Goal: Task Accomplishment & Management: Complete application form

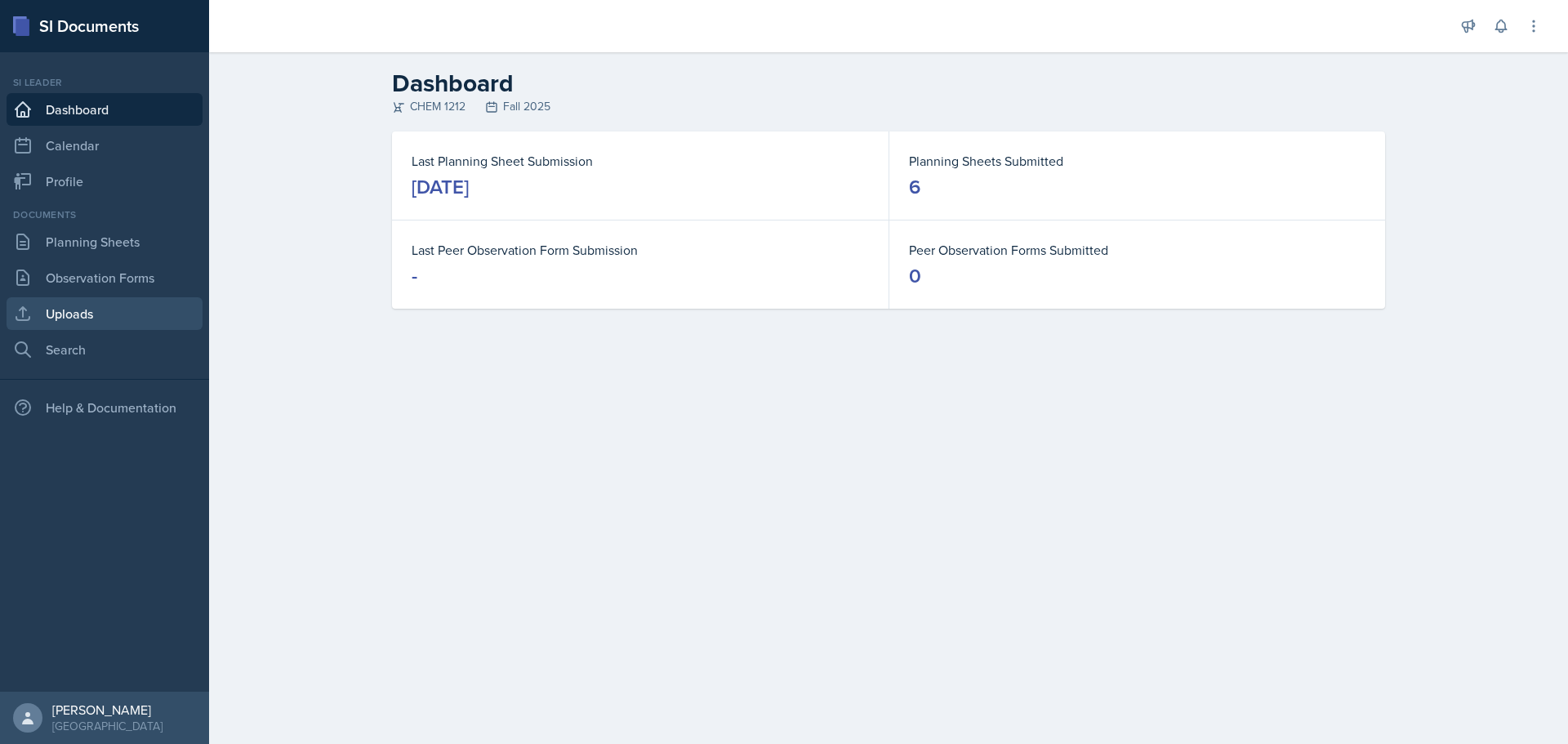
click at [64, 308] on link "Uploads" at bounding box center [104, 313] width 196 height 33
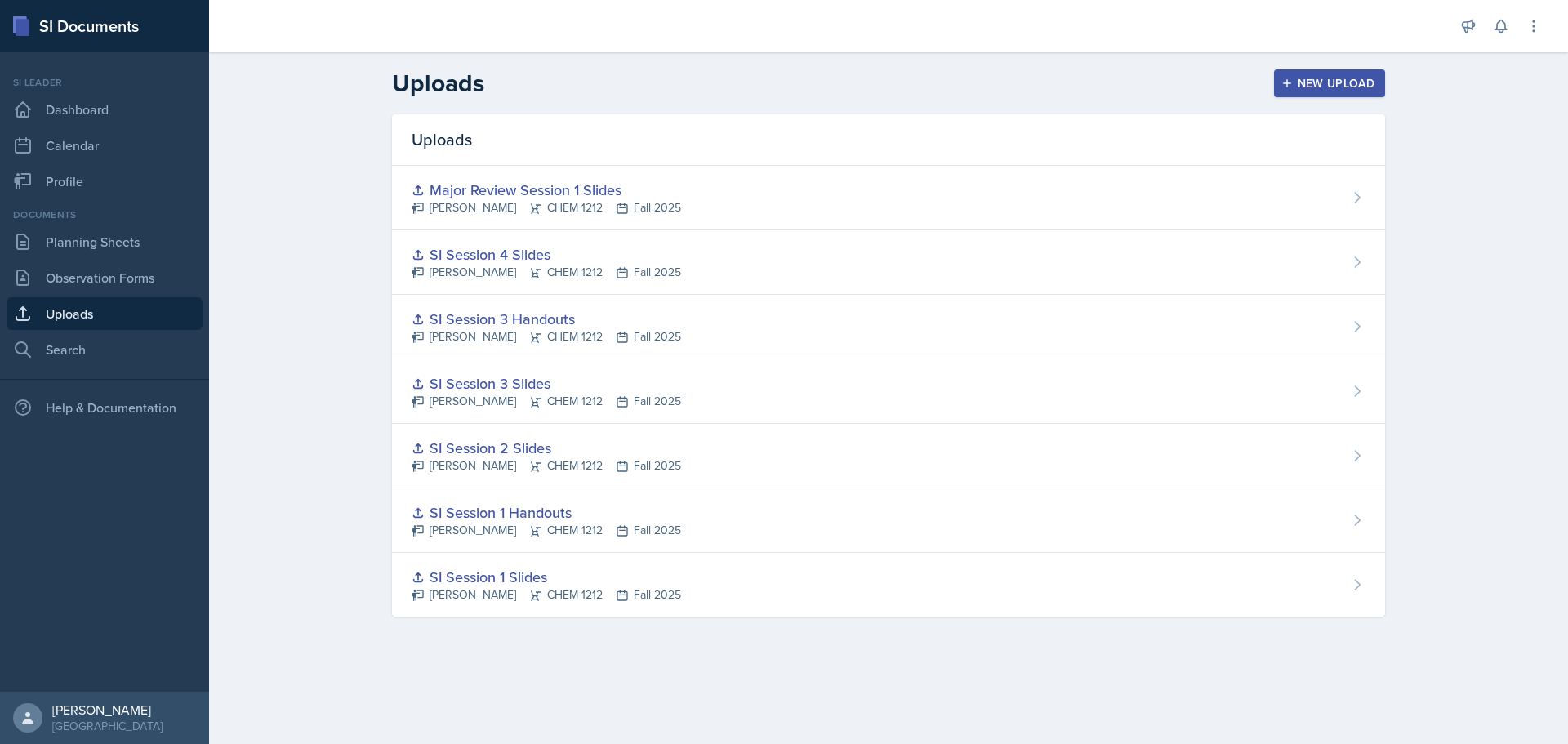
click at [1314, 87] on div "New Upload" at bounding box center [1330, 84] width 91 height 13
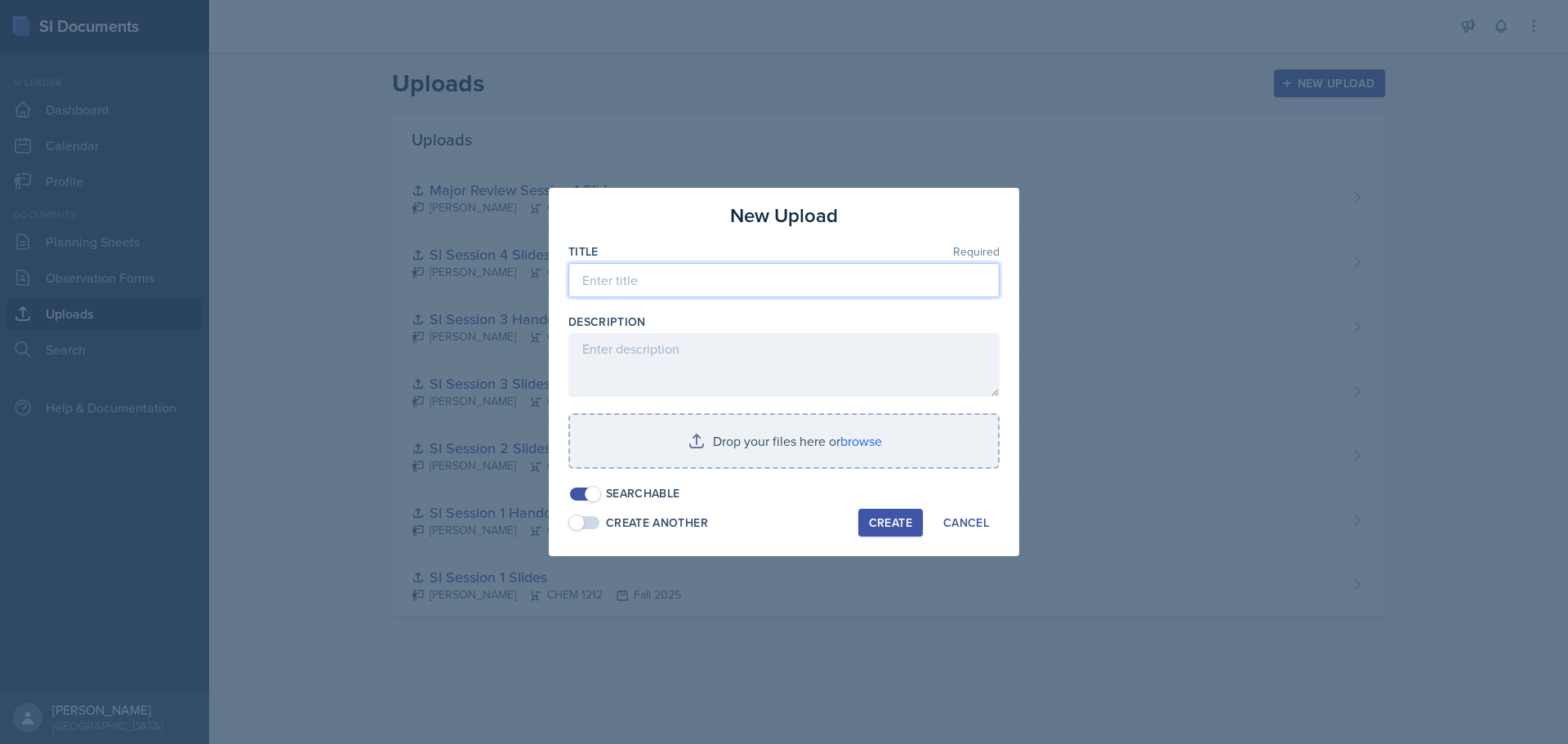
click at [667, 276] on input at bounding box center [784, 280] width 431 height 34
click at [699, 290] on input at bounding box center [784, 280] width 431 height 34
drag, startPoint x: 598, startPoint y: 284, endPoint x: 647, endPoint y: 363, distance: 93.0
click at [599, 286] on input "Si Session 5" at bounding box center [784, 280] width 431 height 34
click at [749, 271] on input "SI Session 5" at bounding box center [784, 280] width 431 height 34
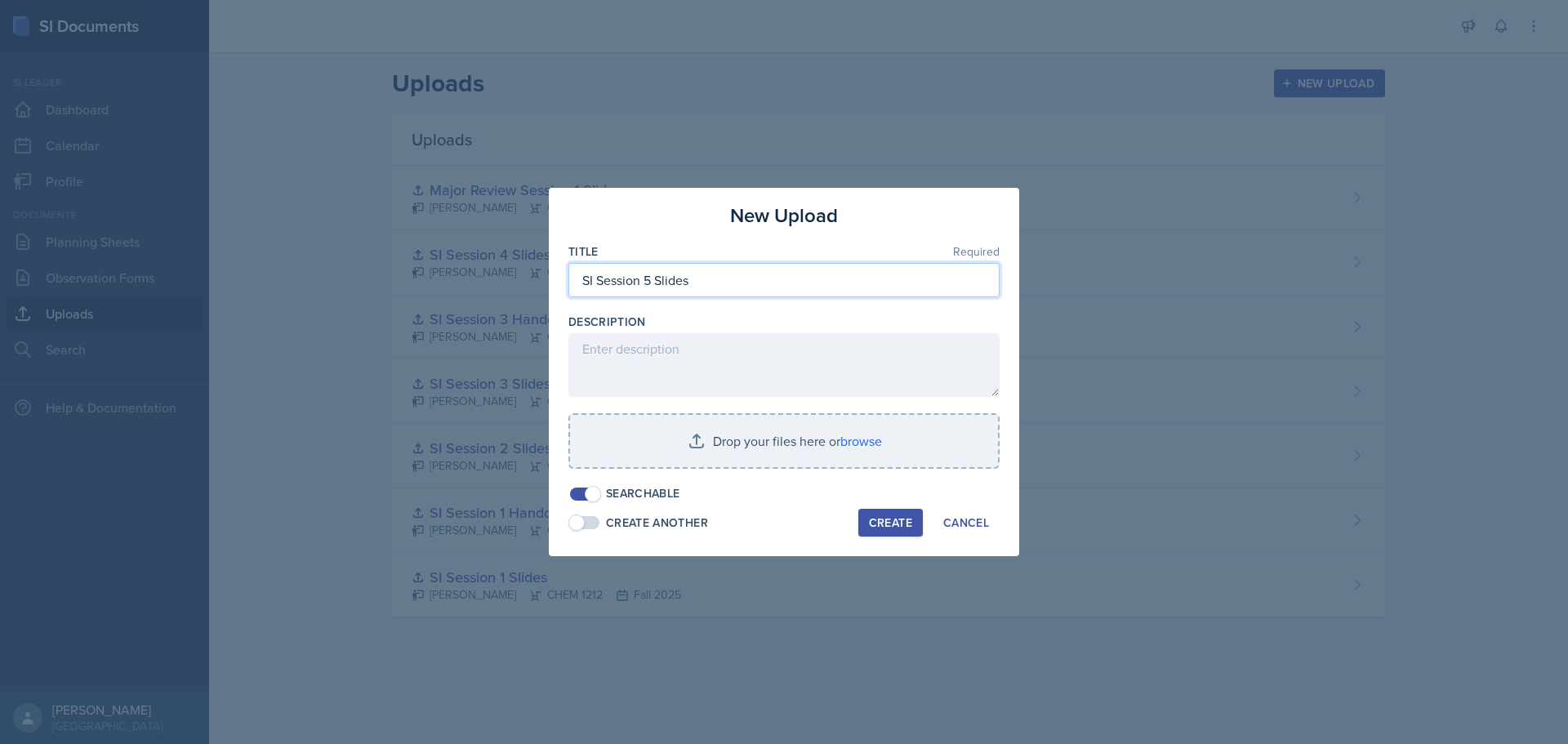
type input "SI Session 5 Slides"
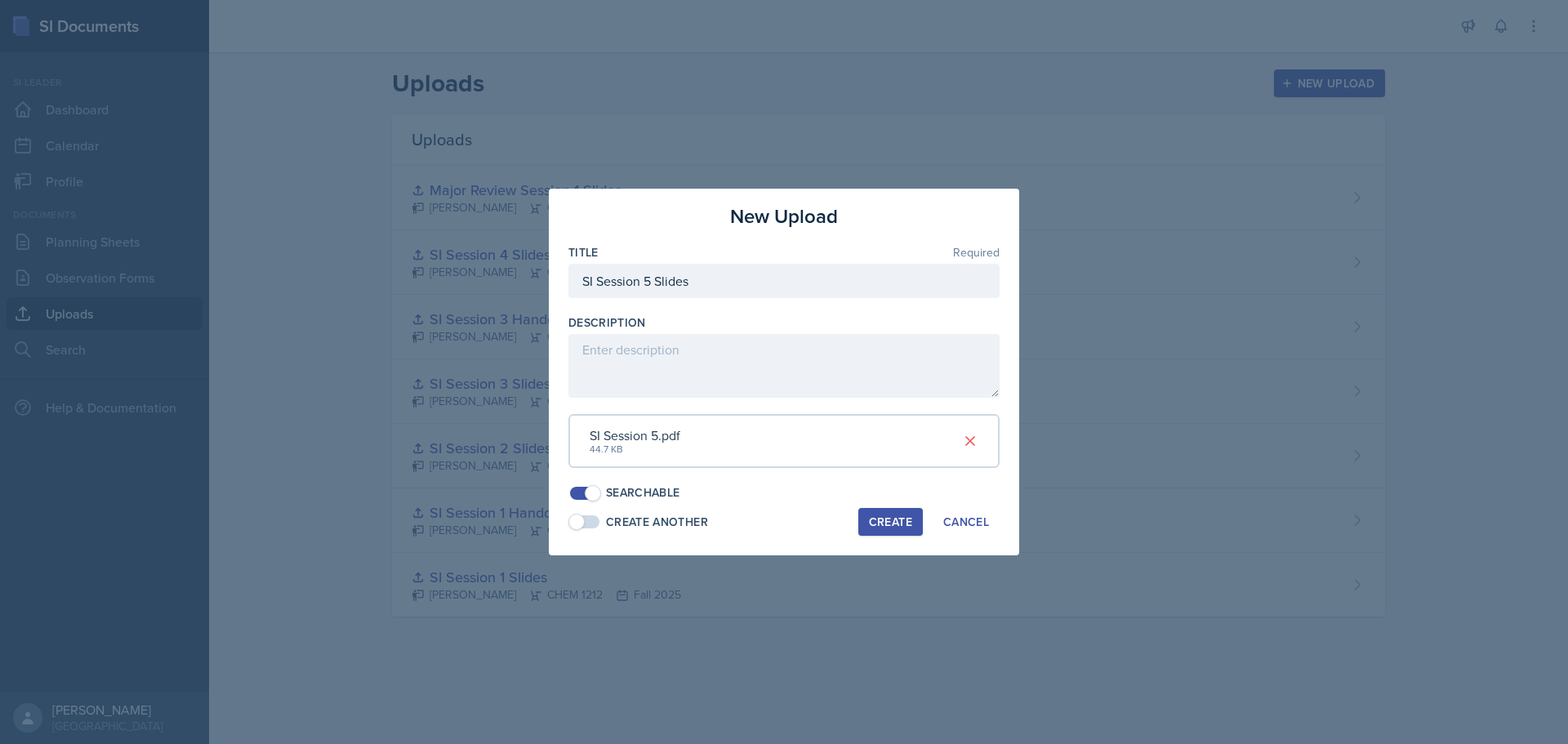
click at [884, 527] on div "Create" at bounding box center [891, 522] width 44 height 13
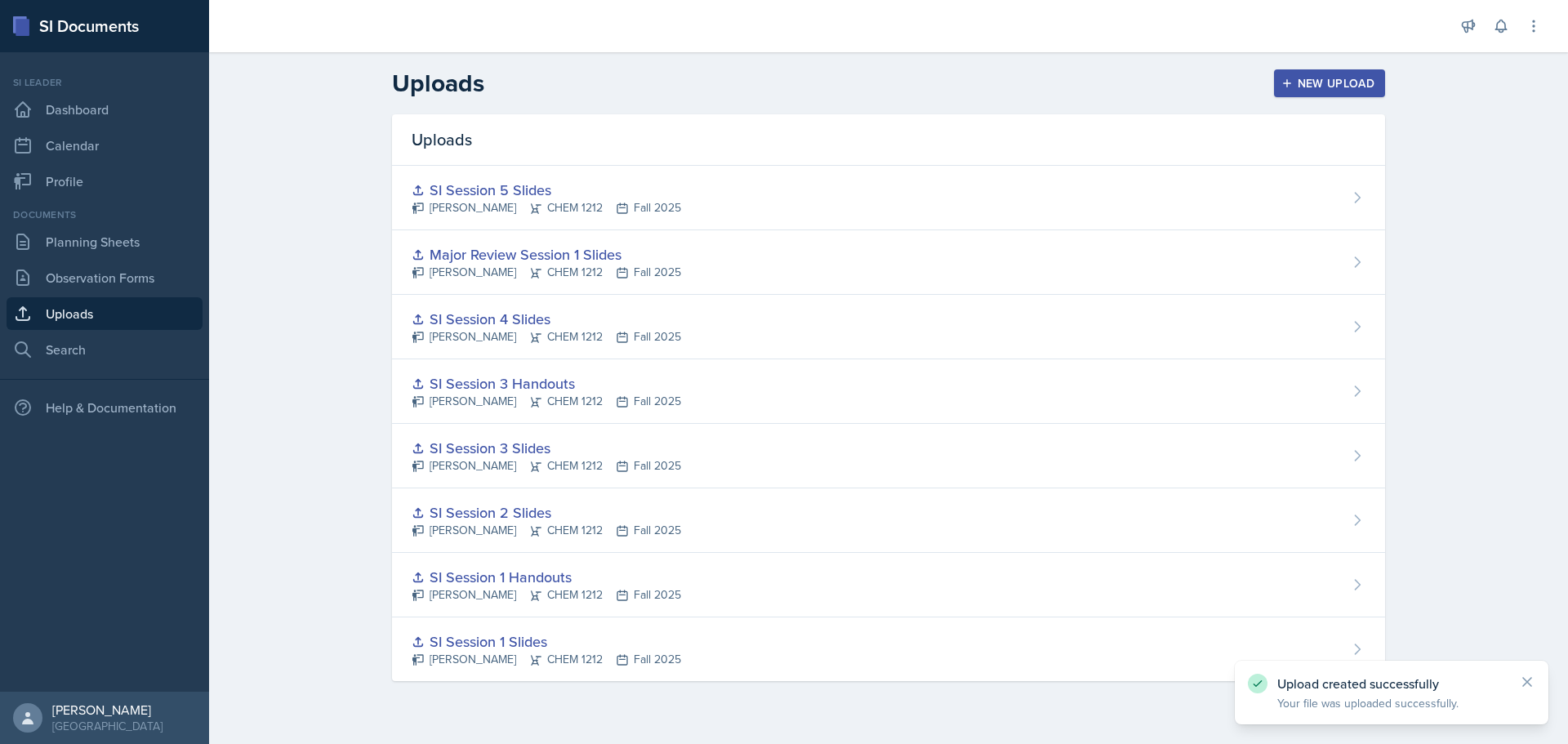
click at [1341, 90] on div "New Upload" at bounding box center [1330, 84] width 91 height 13
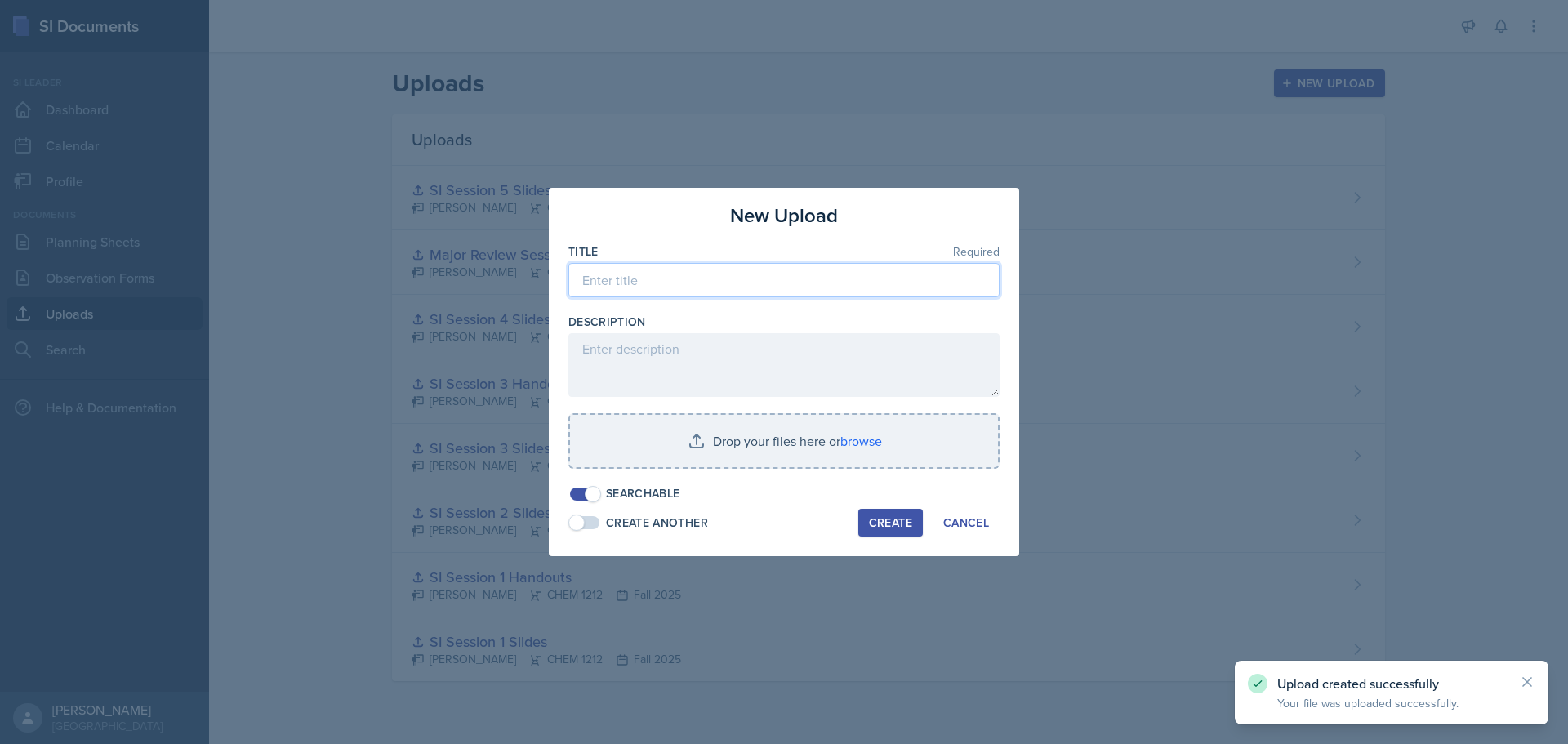
click at [751, 276] on input at bounding box center [784, 280] width 431 height 34
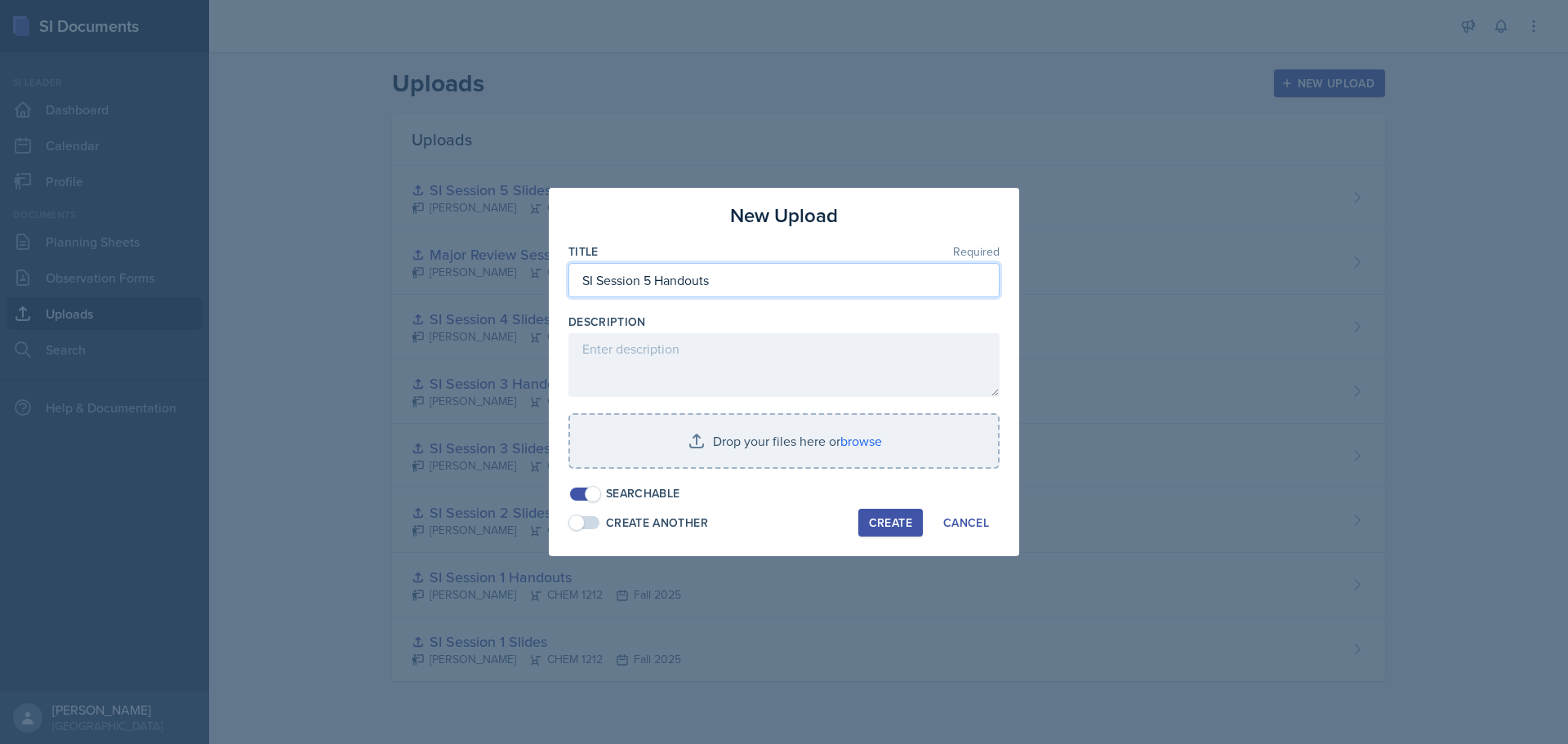
type input "SI Session 5 Handouts"
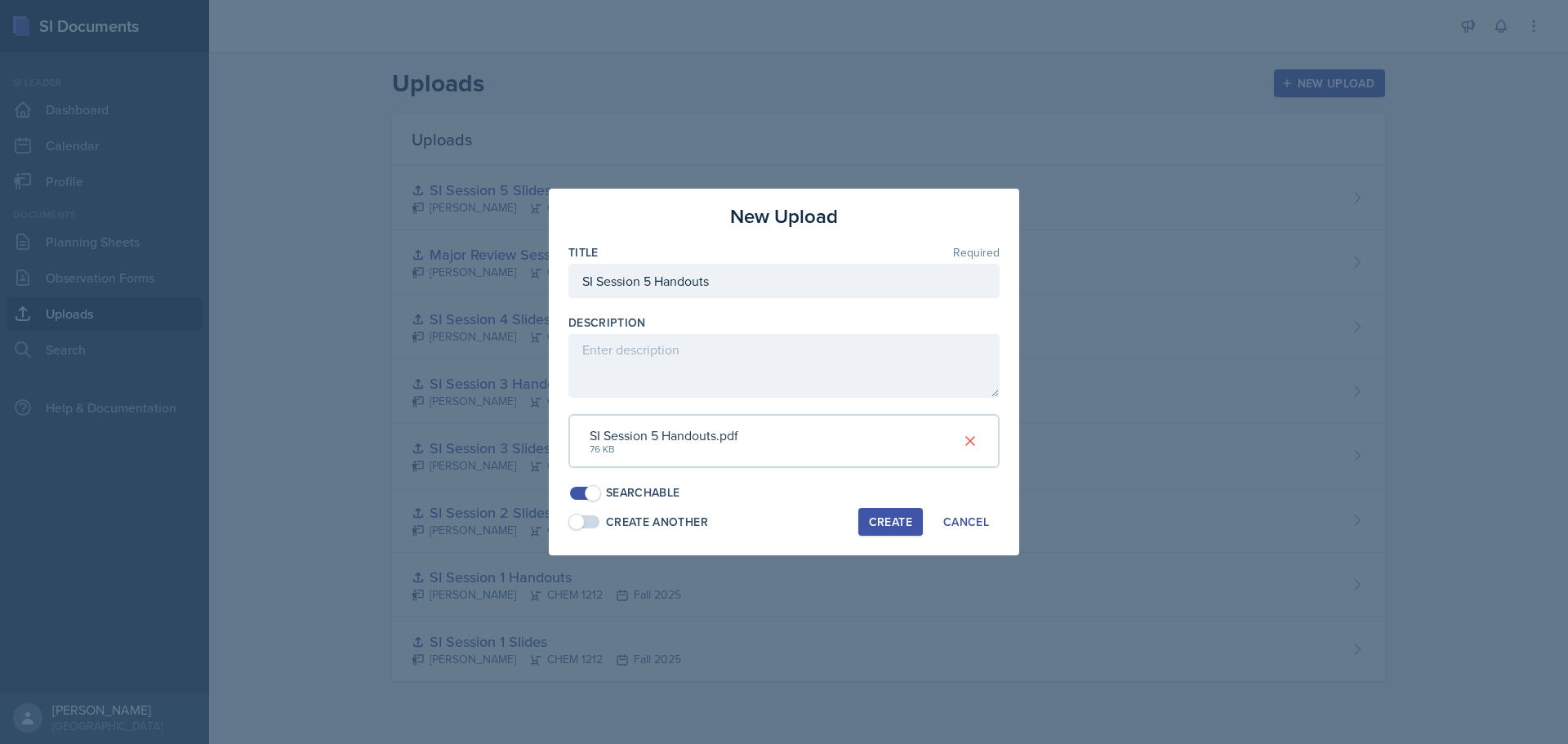
click at [885, 519] on div "Create" at bounding box center [891, 522] width 44 height 13
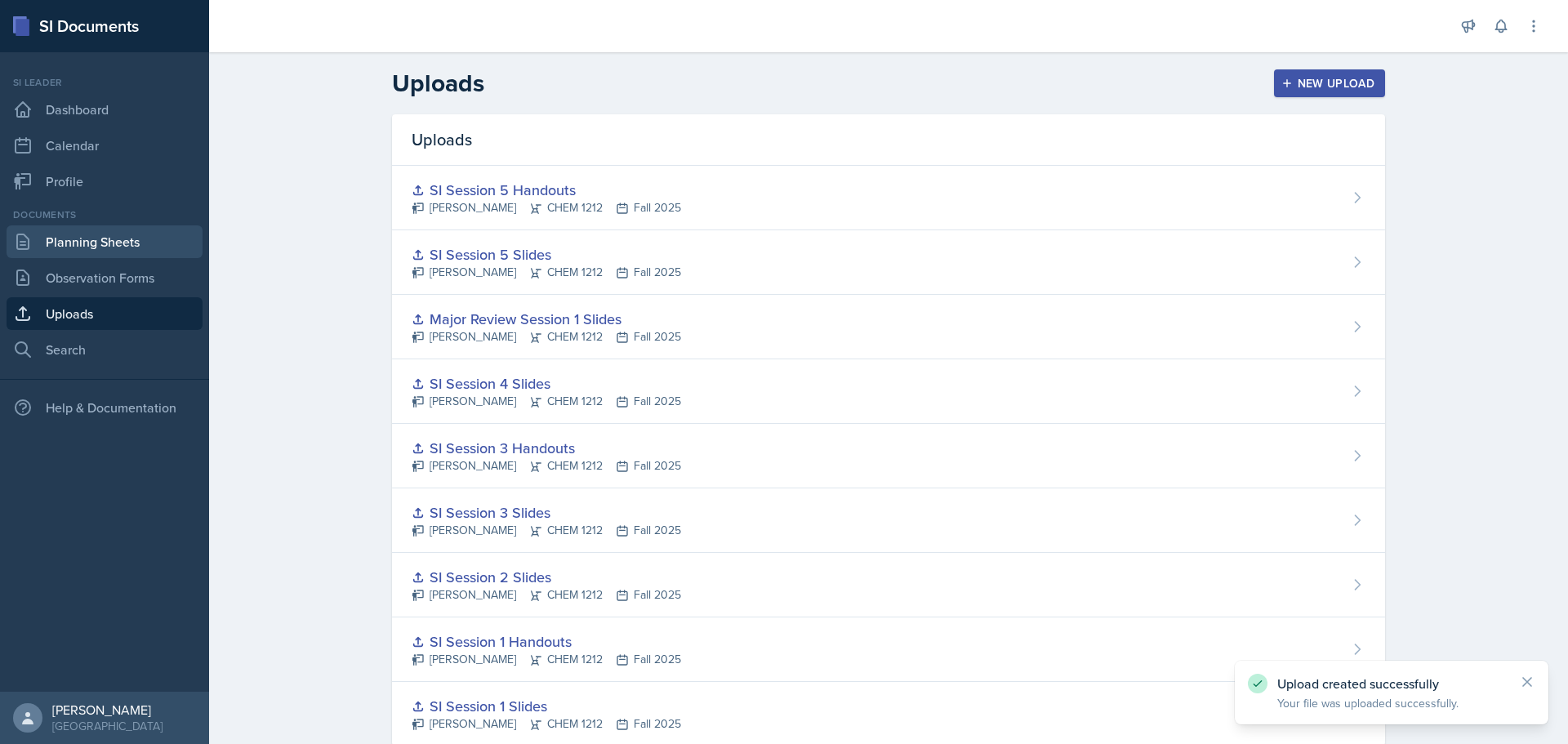
click at [96, 245] on link "Planning Sheets" at bounding box center [104, 241] width 196 height 33
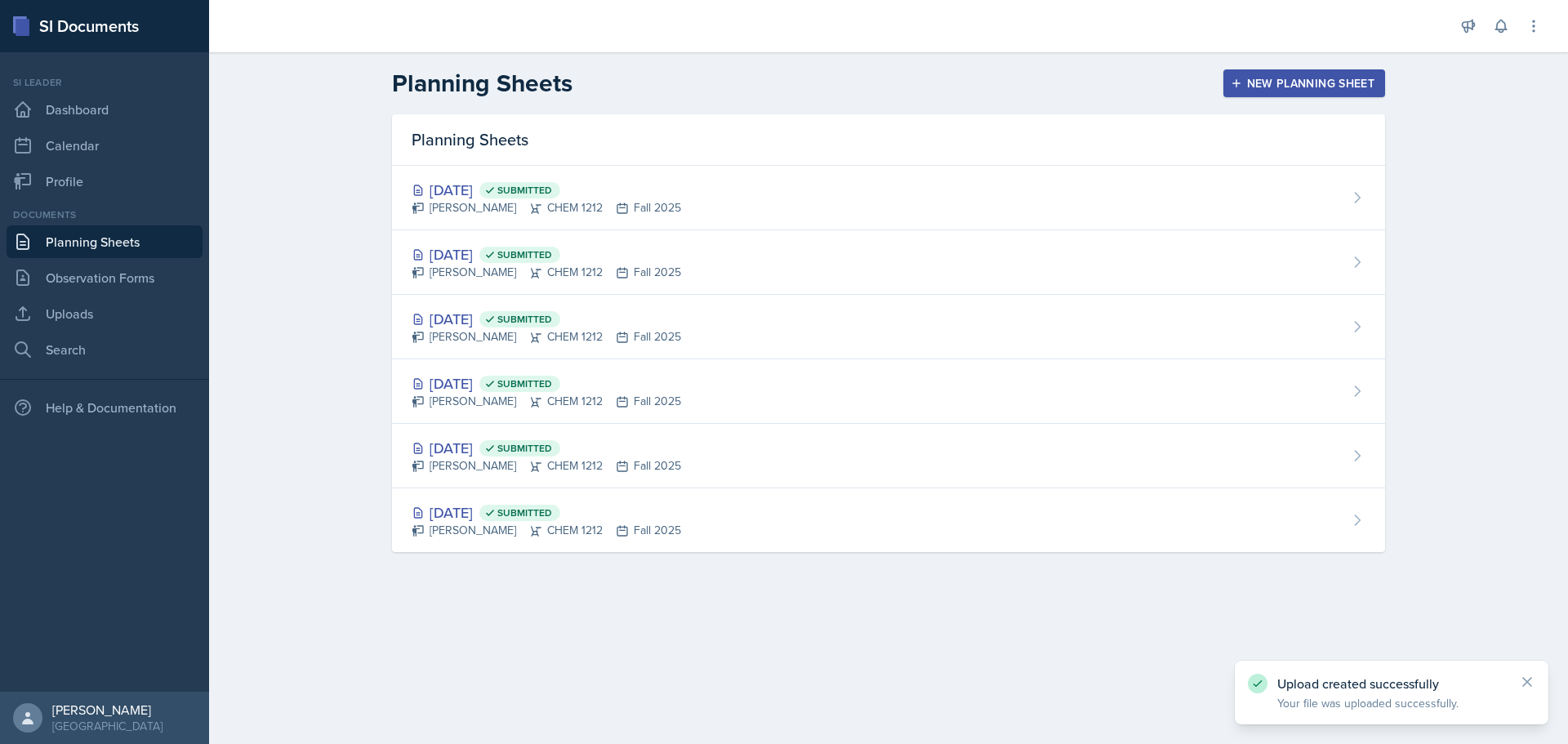
click at [1336, 85] on div "New Planning Sheet" at bounding box center [1304, 84] width 140 height 13
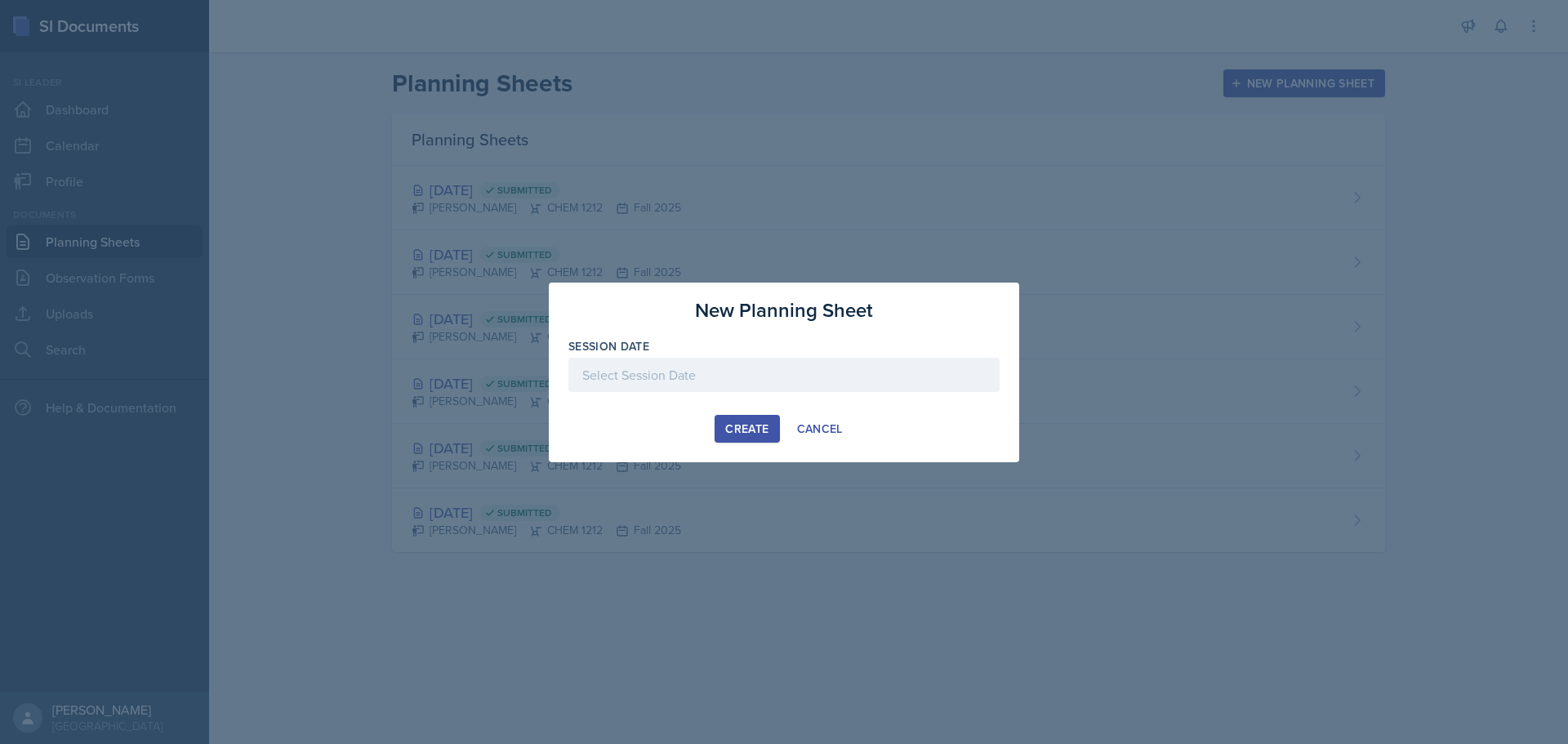
click at [746, 367] on div at bounding box center [784, 374] width 431 height 34
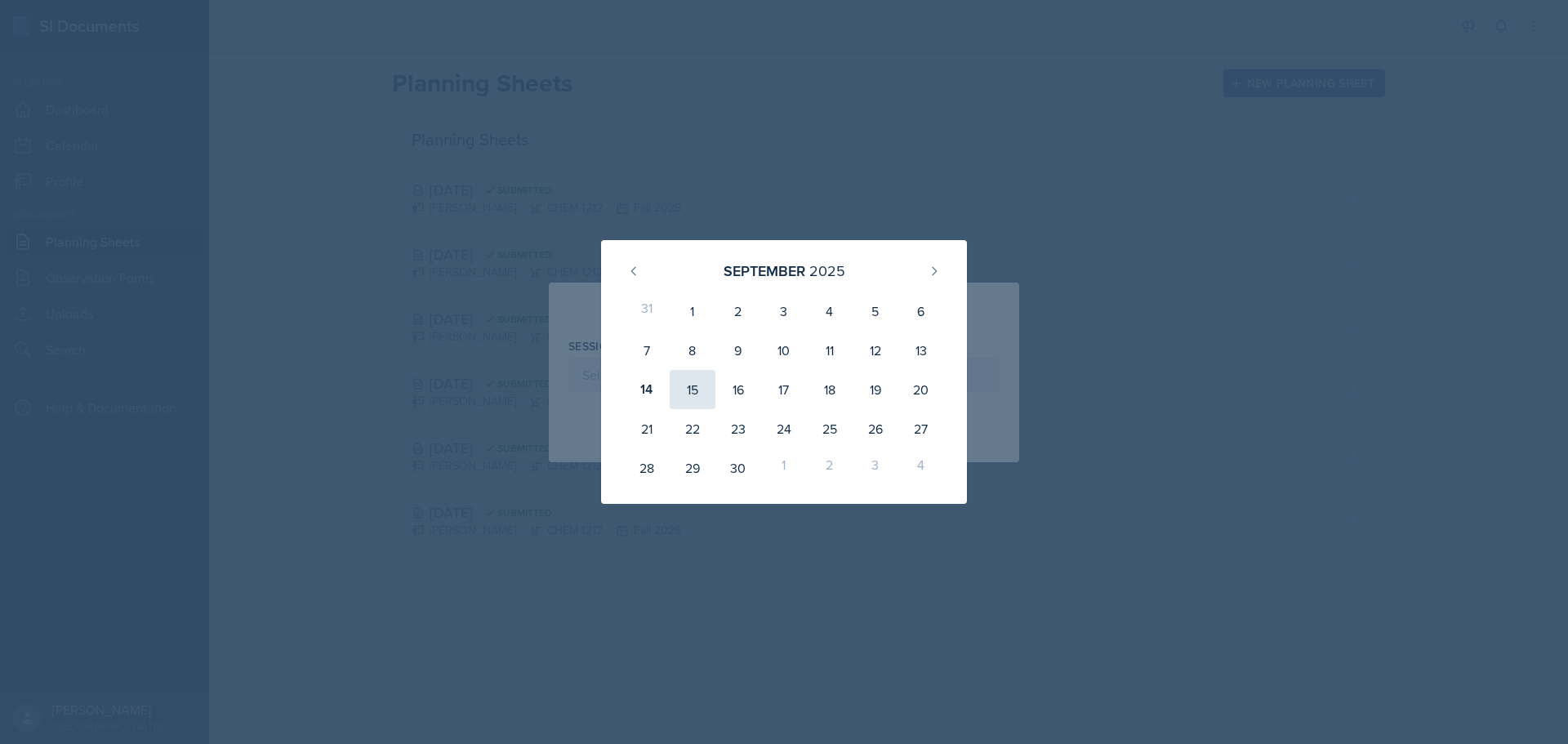
click at [709, 394] on div "15" at bounding box center [692, 389] width 46 height 39
type input "[DATE]"
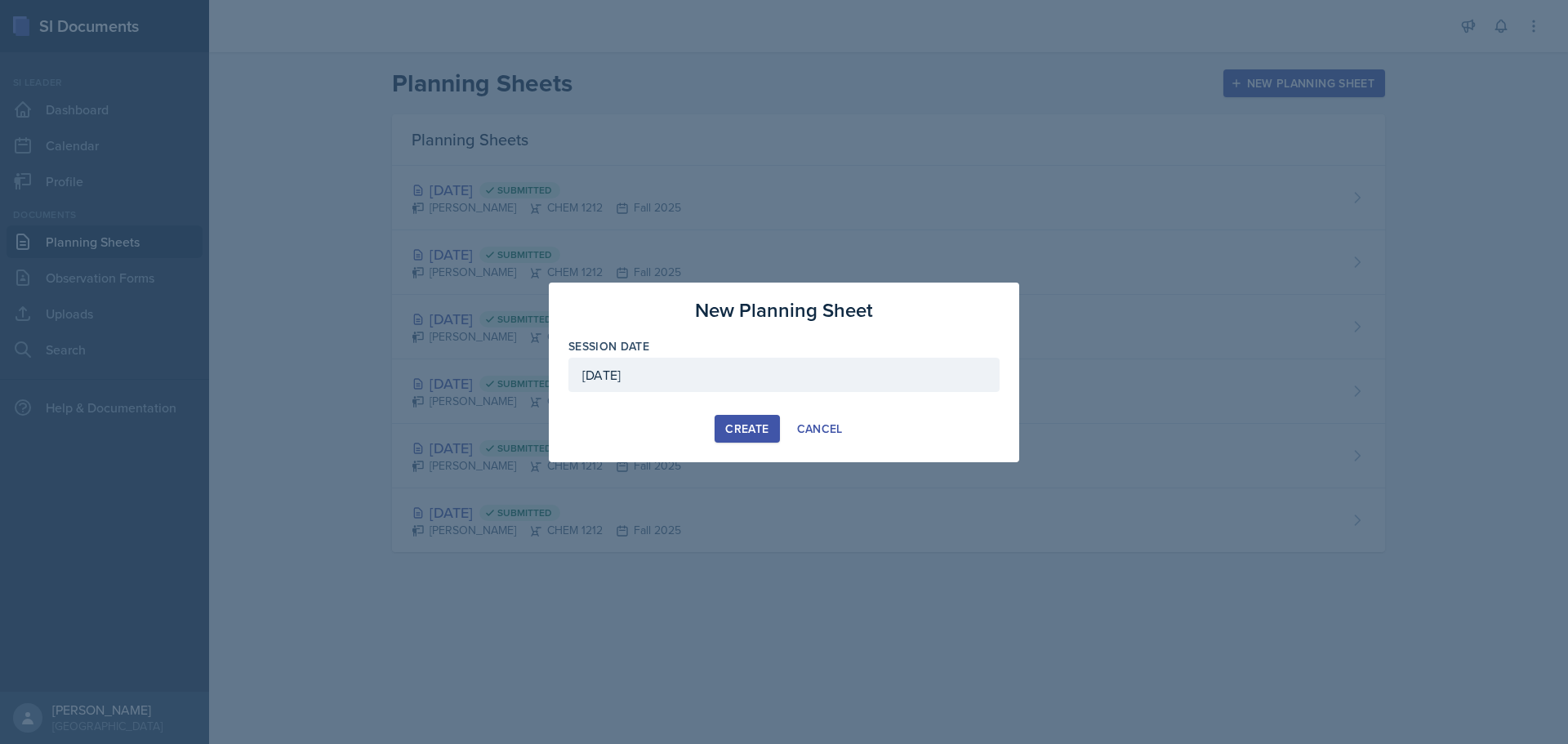
click at [758, 434] on div "Create" at bounding box center [747, 429] width 44 height 13
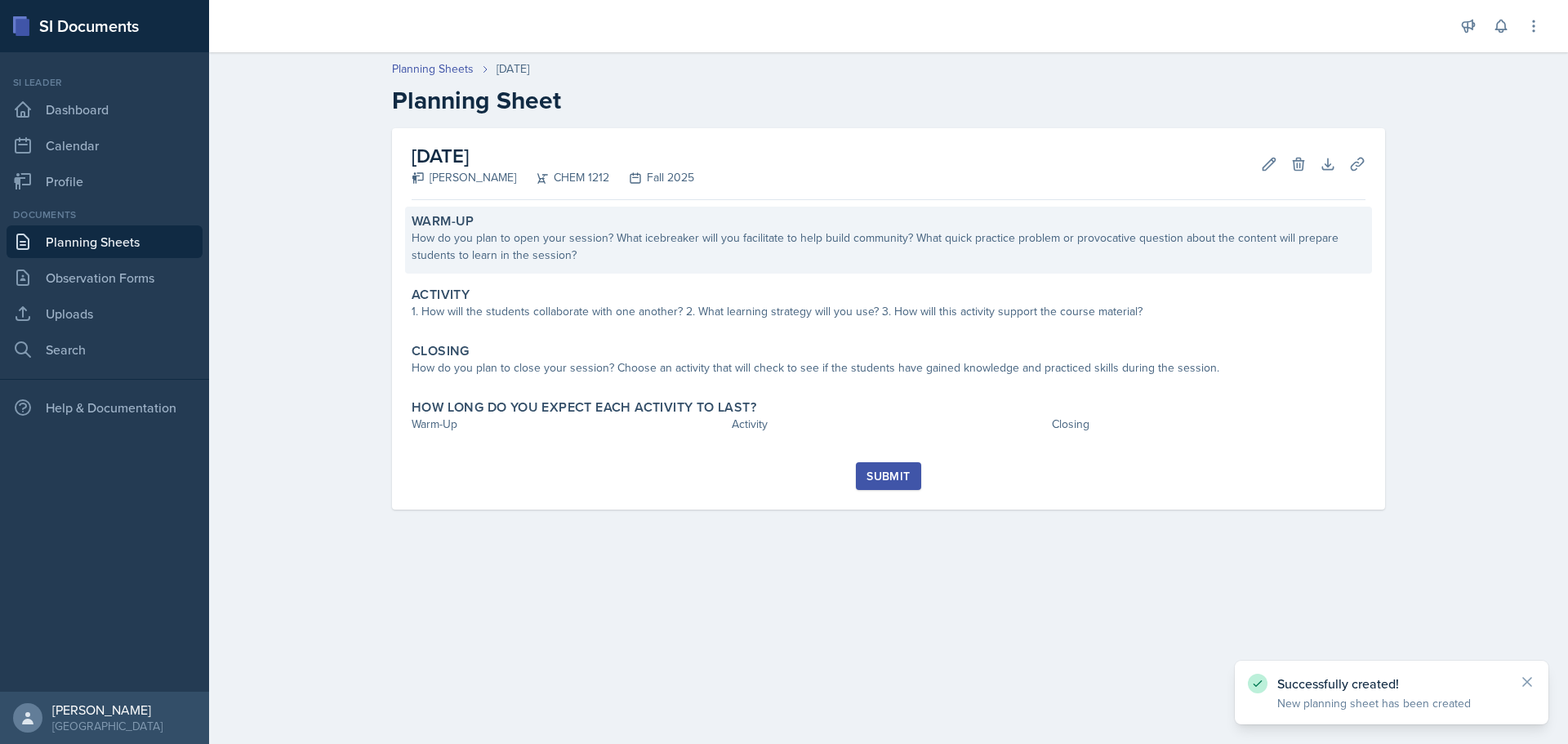
click at [527, 243] on div "How do you plan to open your session? What icebreaker will you facilitate to he…" at bounding box center [888, 246] width 954 height 34
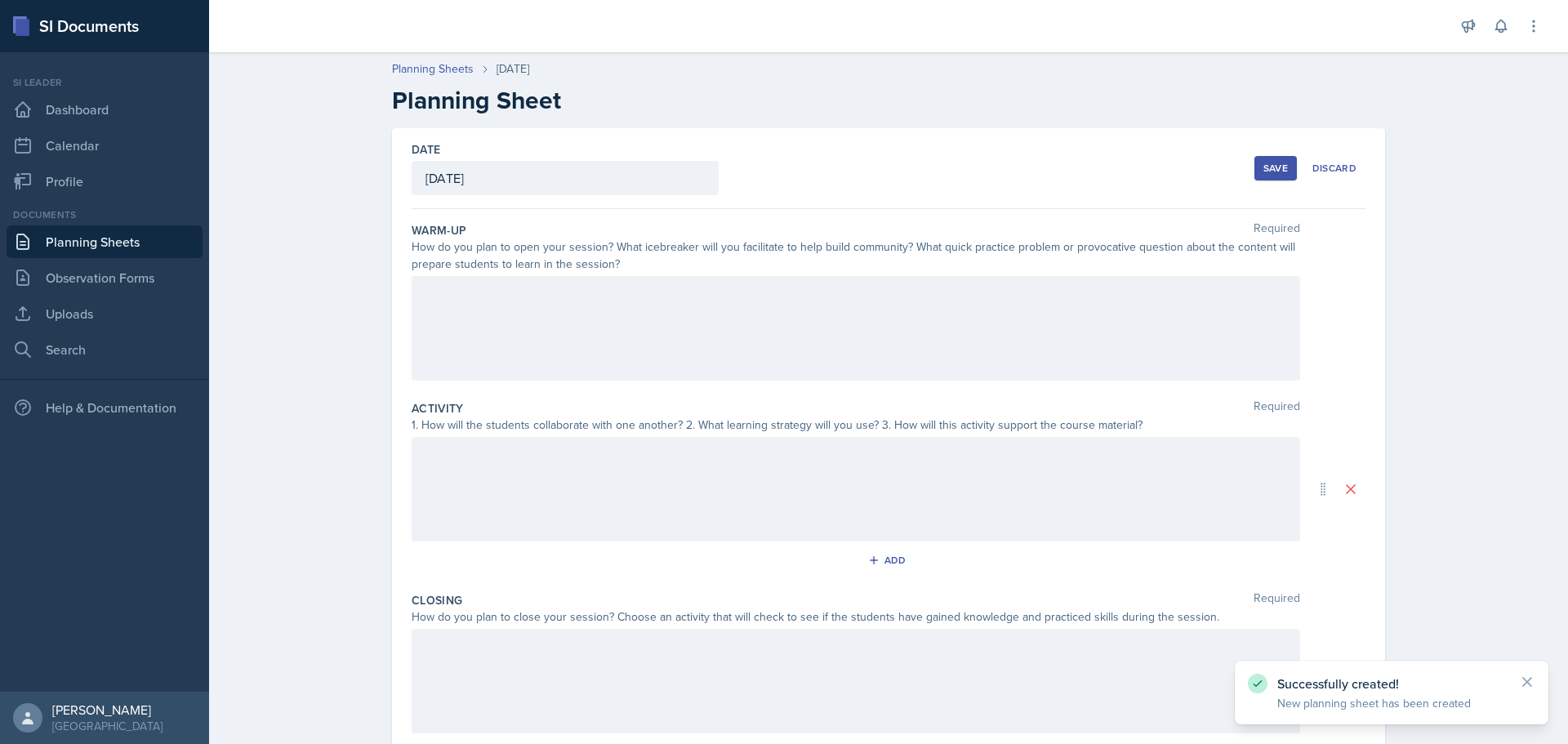
click at [564, 316] on div at bounding box center [856, 328] width 889 height 105
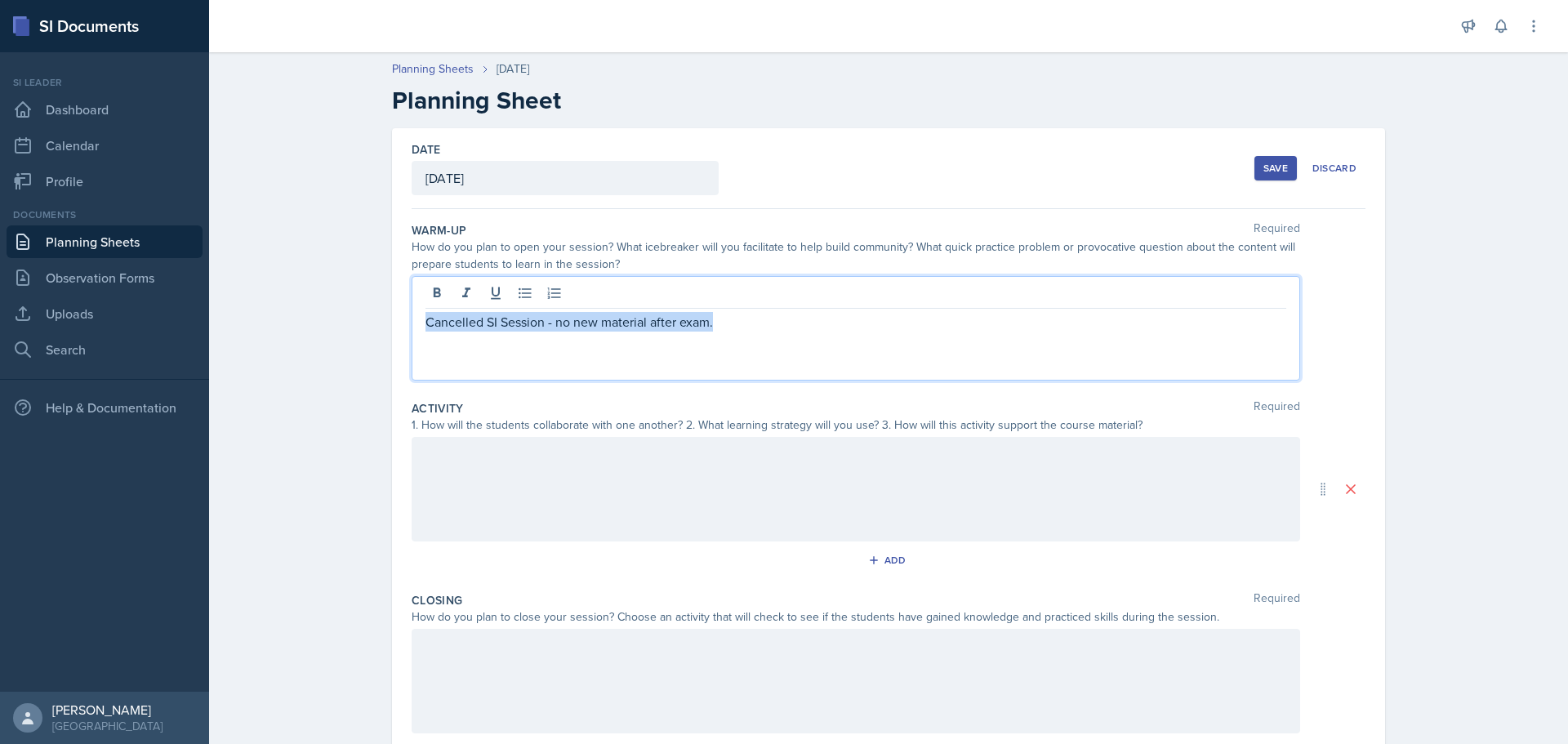
drag, startPoint x: 764, startPoint y: 323, endPoint x: 357, endPoint y: 295, distance: 408.0
click at [357, 295] on div "Planning Sheets [DATE] Planning Sheet Date [DATE] [DATE] 31 1 2 3 4 5 6 7 8 9 1…" at bounding box center [888, 466] width 1359 height 845
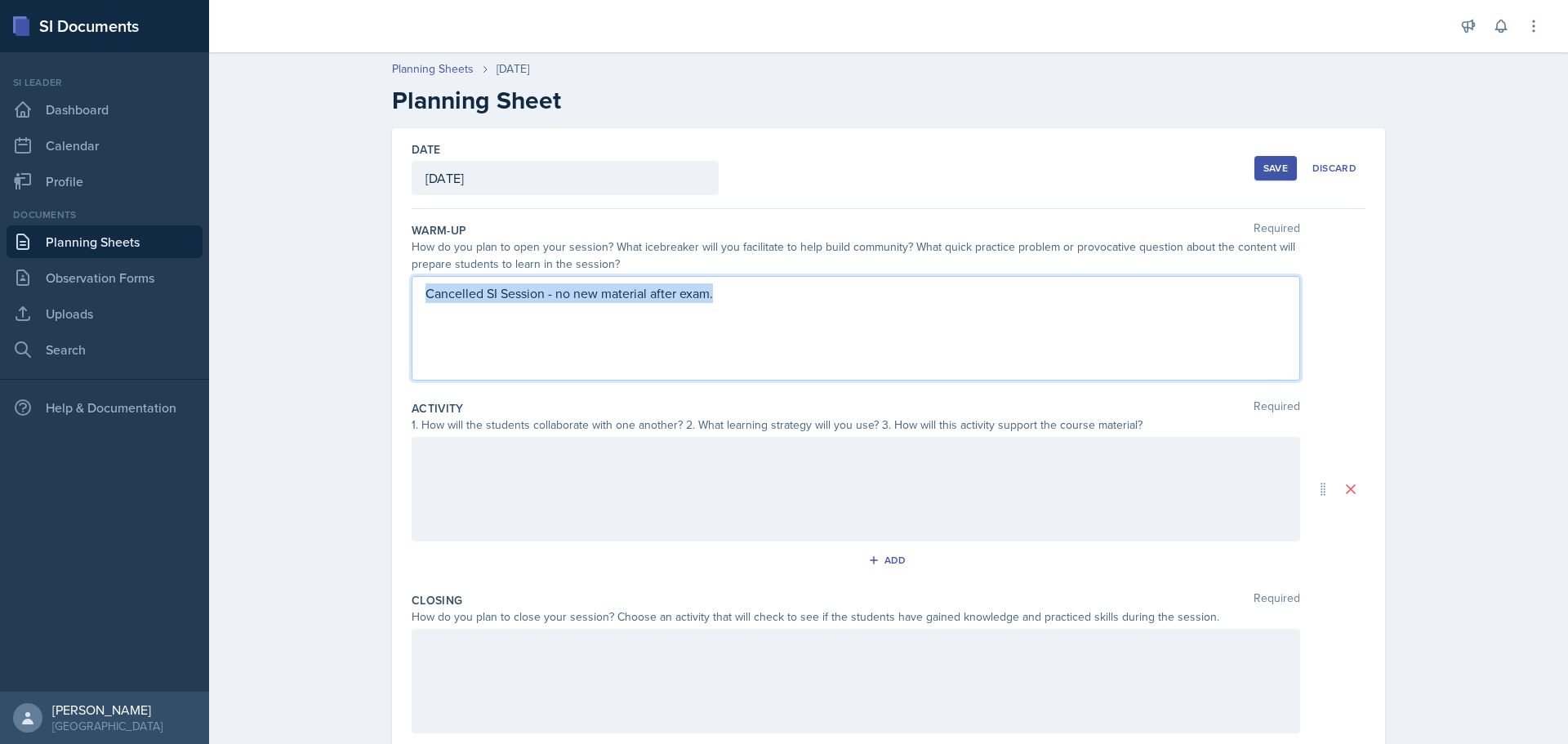
copy p "Cancelled SI Session - no new material after exam."
click at [596, 464] on div at bounding box center [856, 489] width 889 height 105
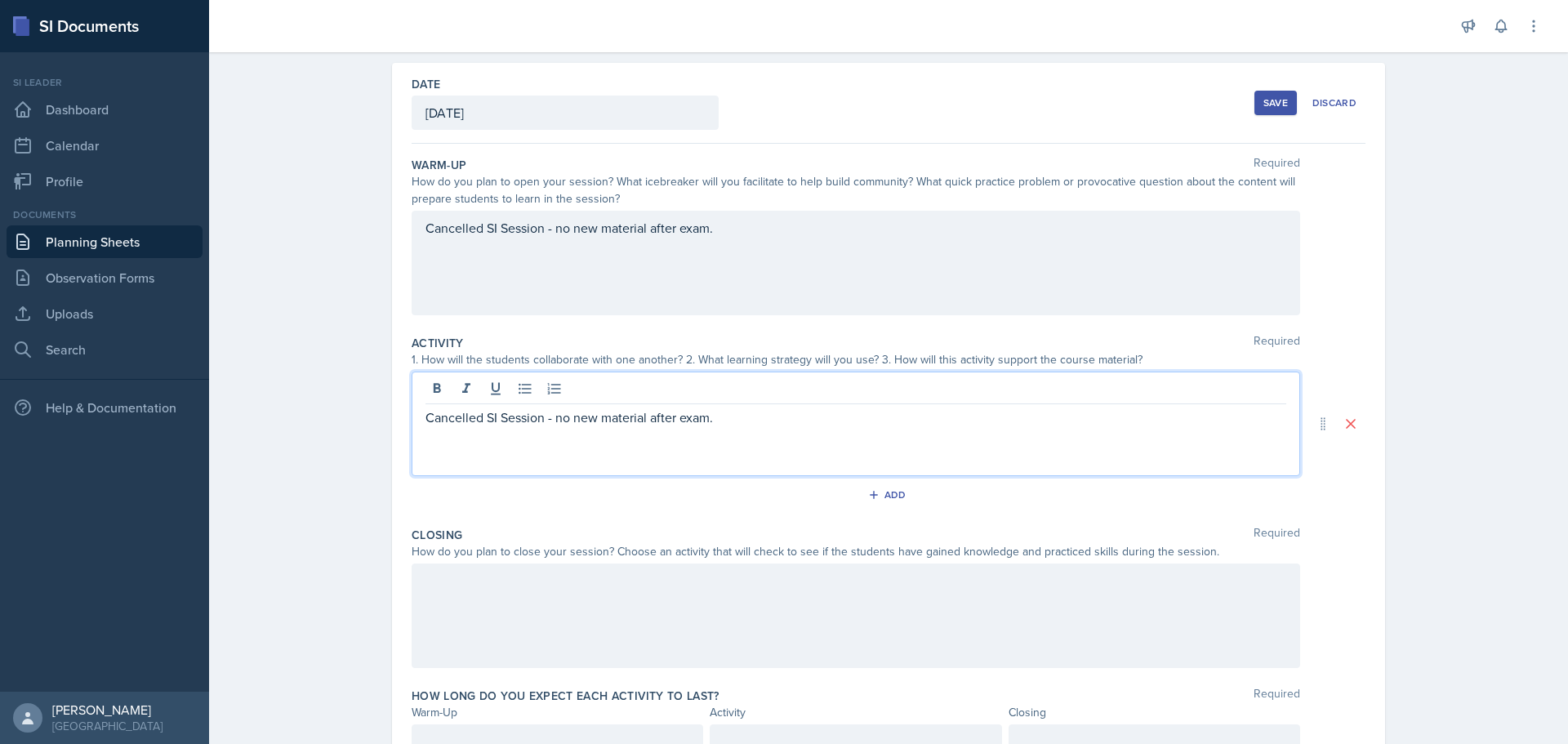
scroll to position [146, 0]
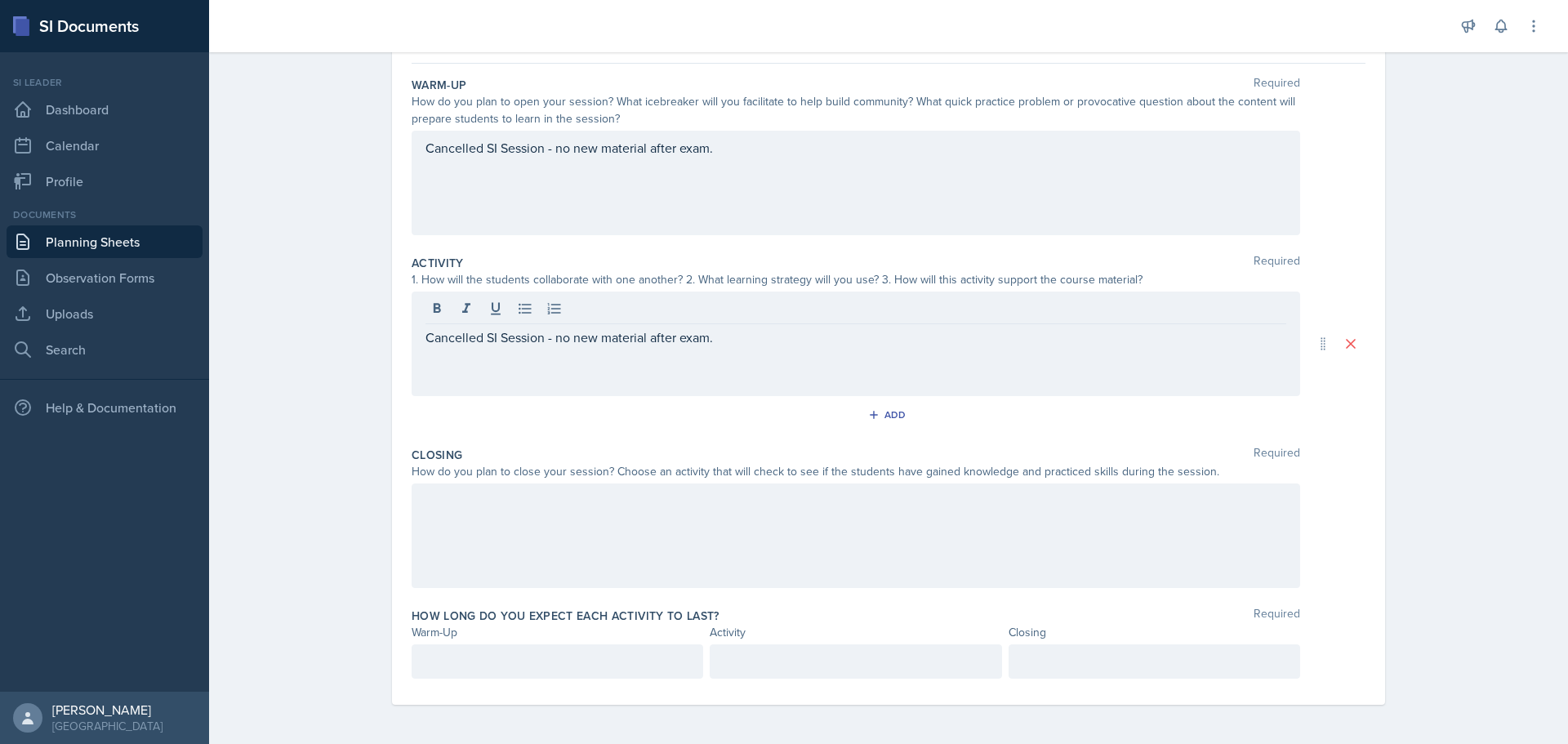
click at [604, 552] on div at bounding box center [856, 536] width 889 height 105
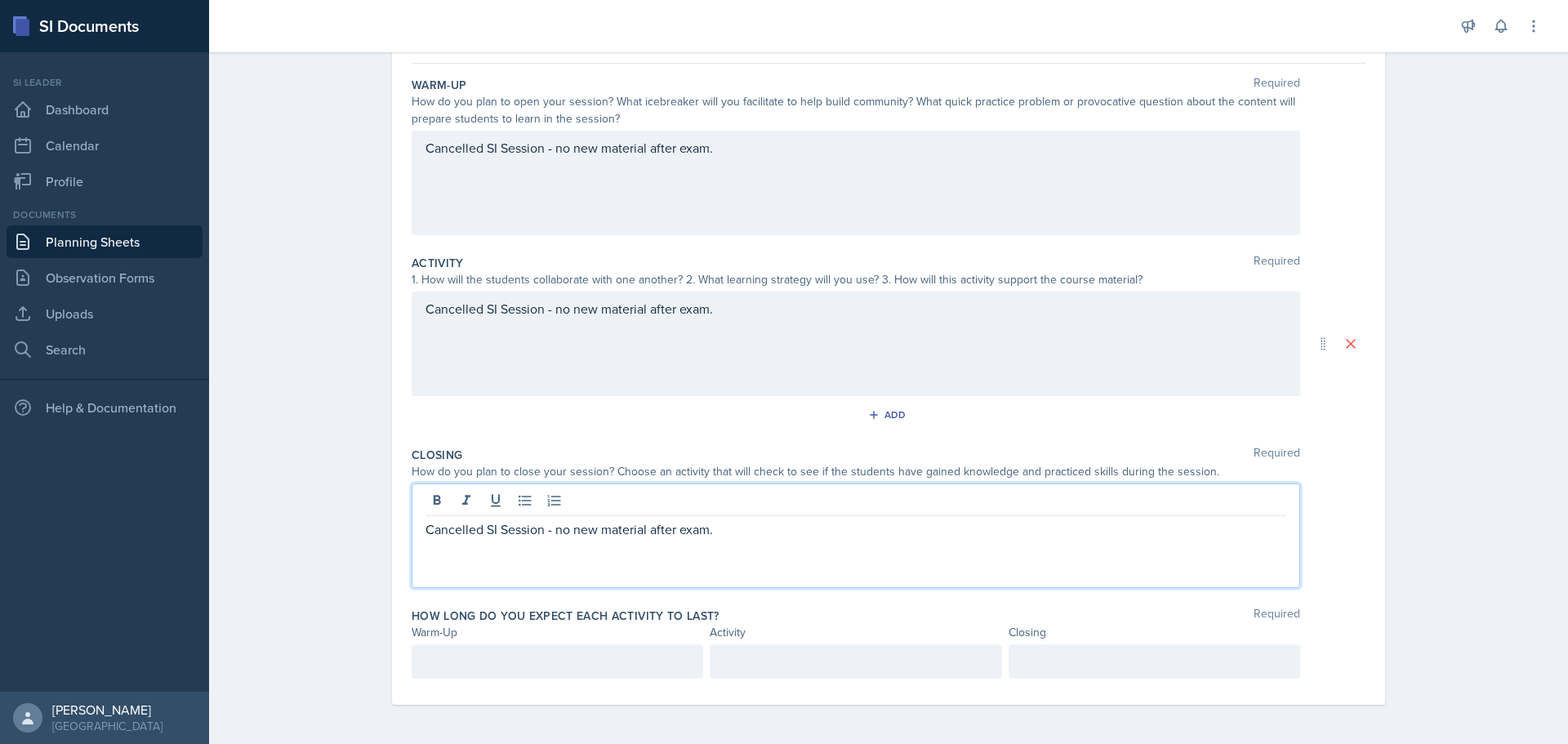
click at [569, 653] on p at bounding box center [557, 661] width 264 height 20
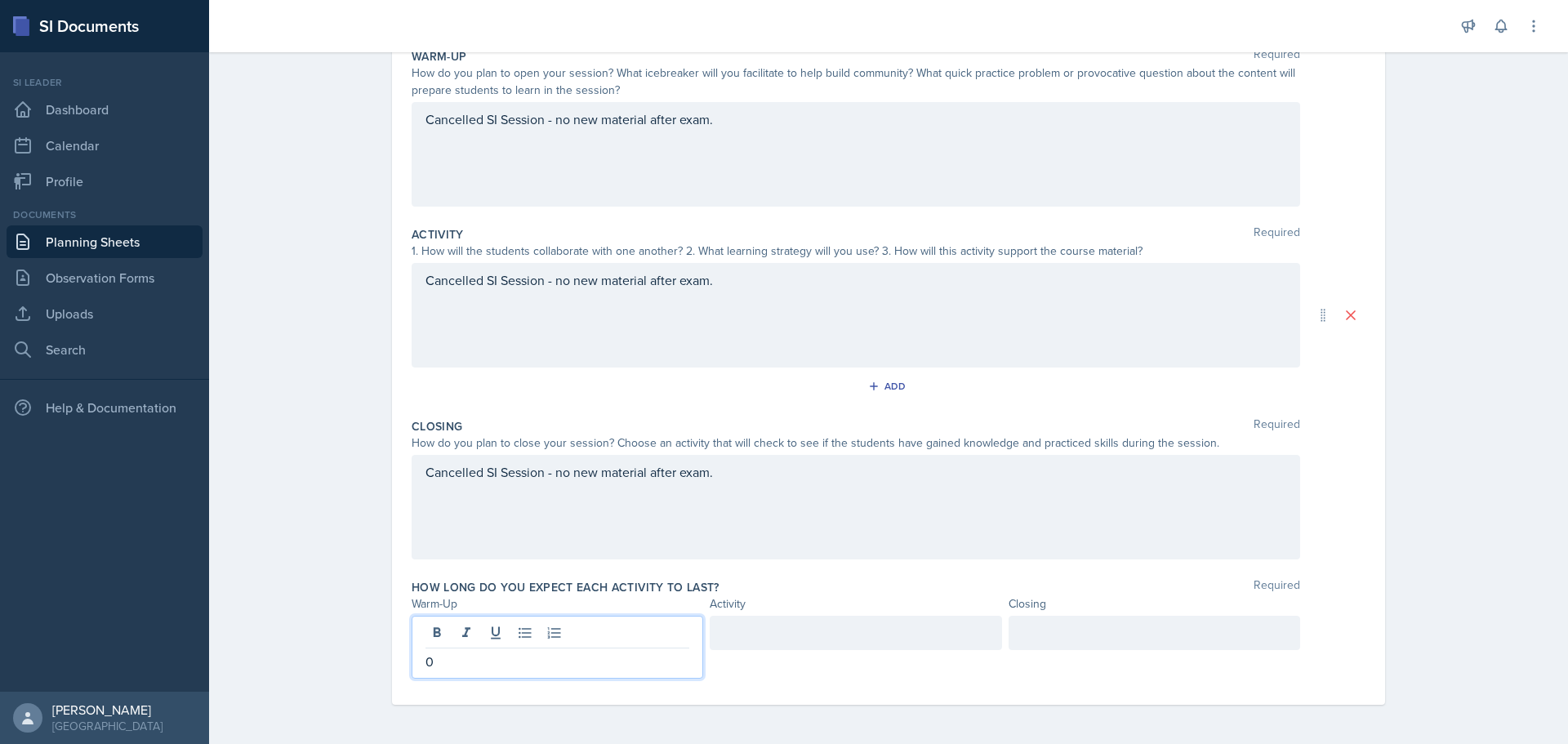
click at [781, 634] on div at bounding box center [856, 633] width 292 height 34
click at [1087, 633] on div at bounding box center [1155, 633] width 292 height 34
click at [1338, 593] on div "How long do you expect each activity to last? Required" at bounding box center [888, 588] width 954 height 17
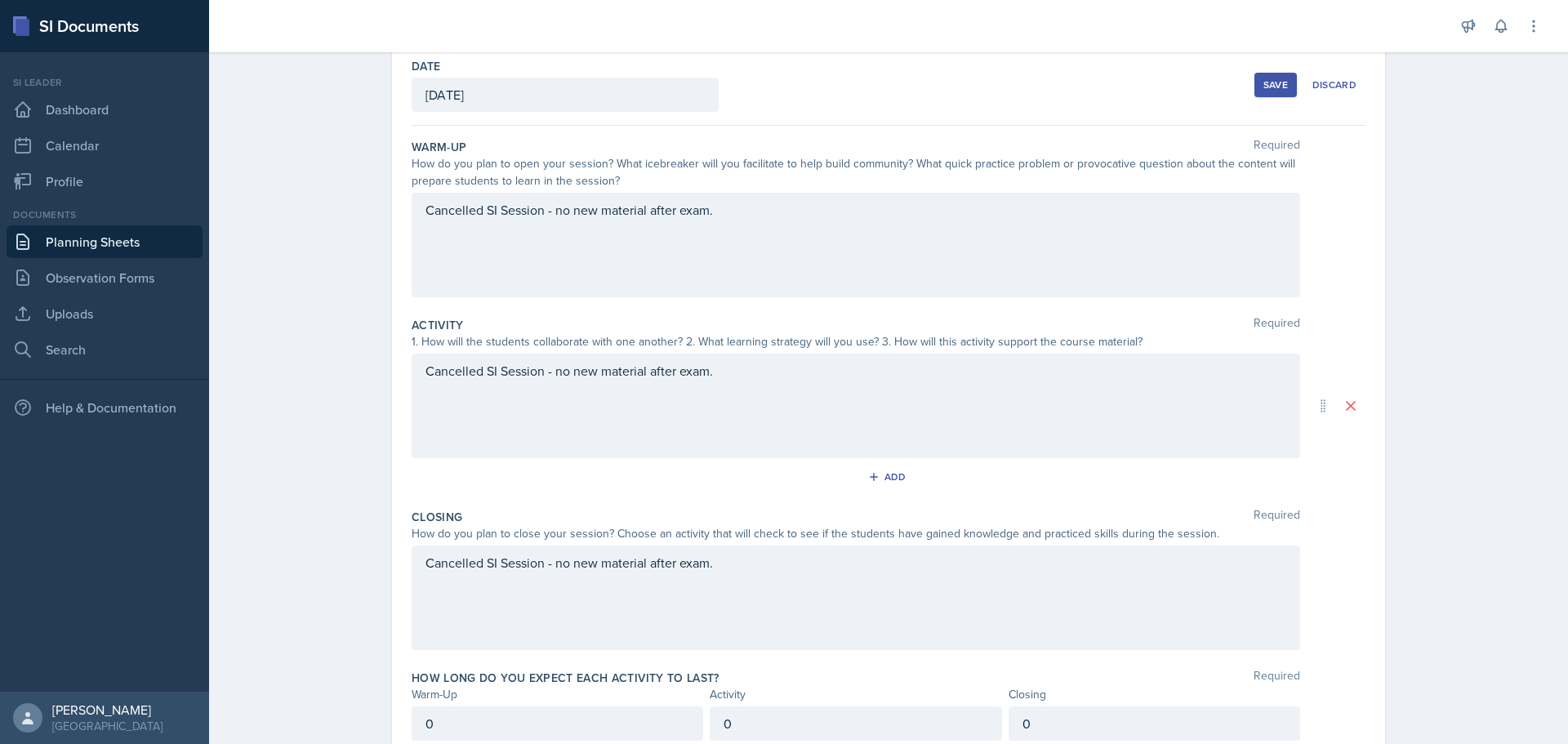
scroll to position [0, 0]
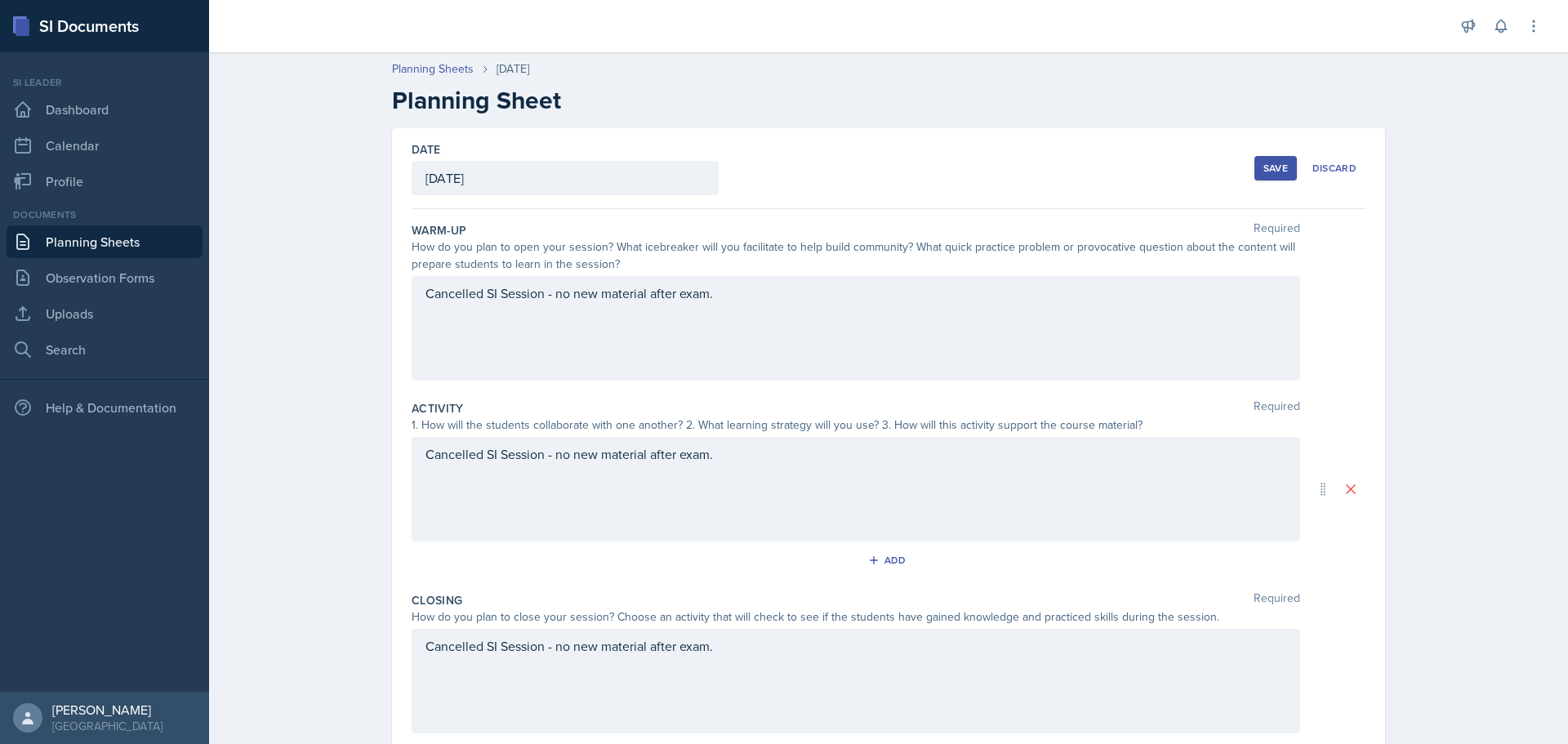
click at [1263, 163] on div "Save" at bounding box center [1275, 168] width 24 height 13
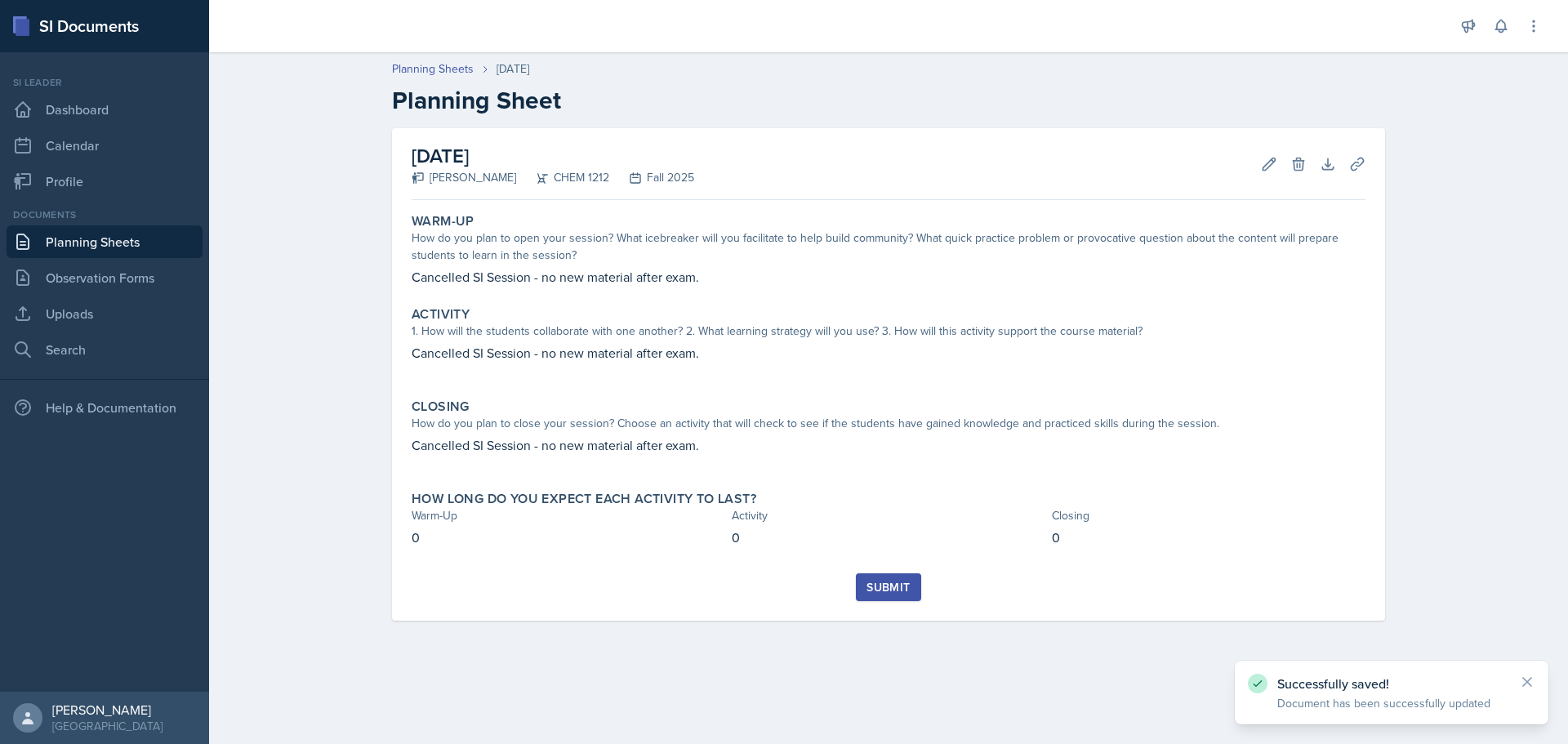
click at [890, 585] on div "Submit" at bounding box center [888, 587] width 44 height 13
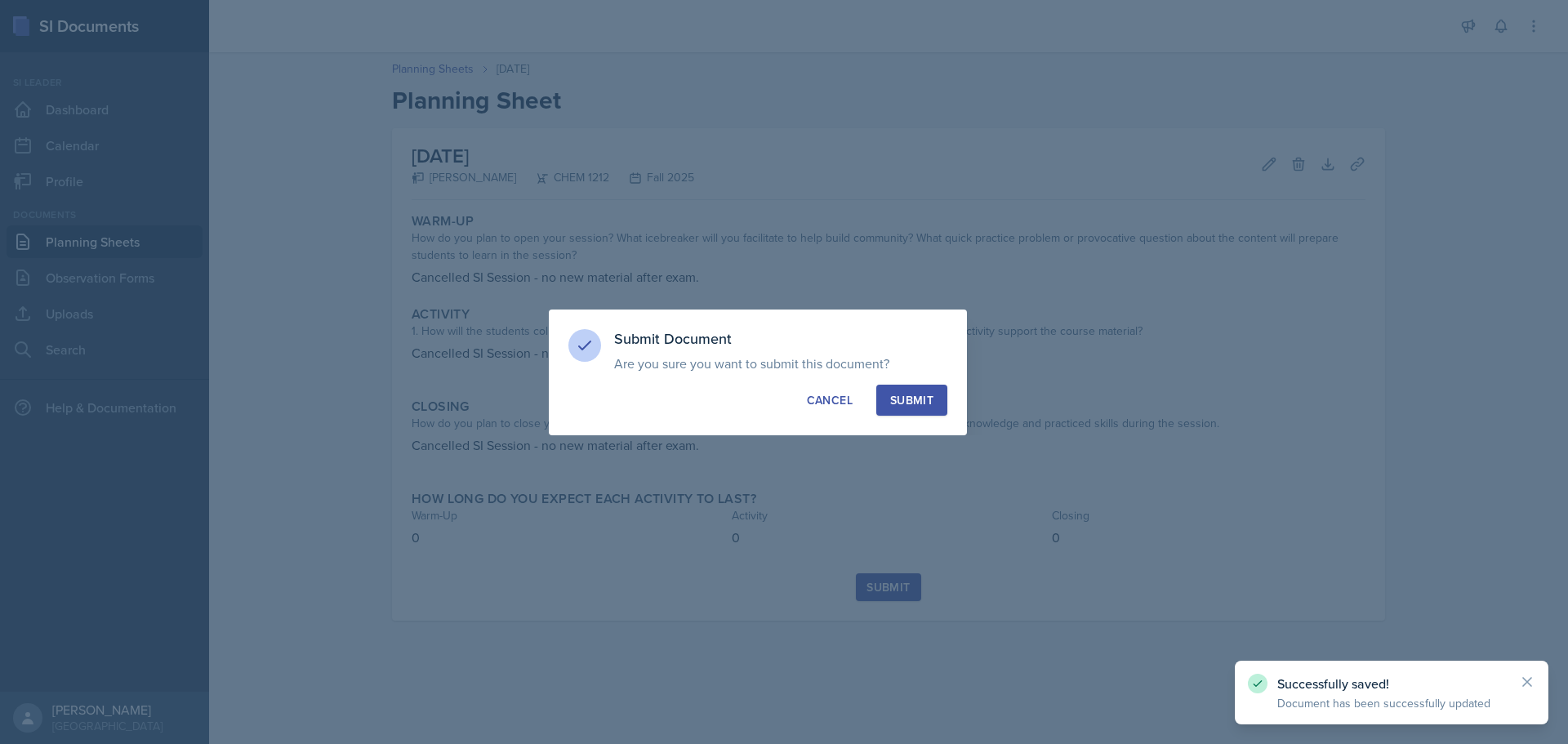
click at [929, 397] on div "Submit" at bounding box center [912, 400] width 44 height 17
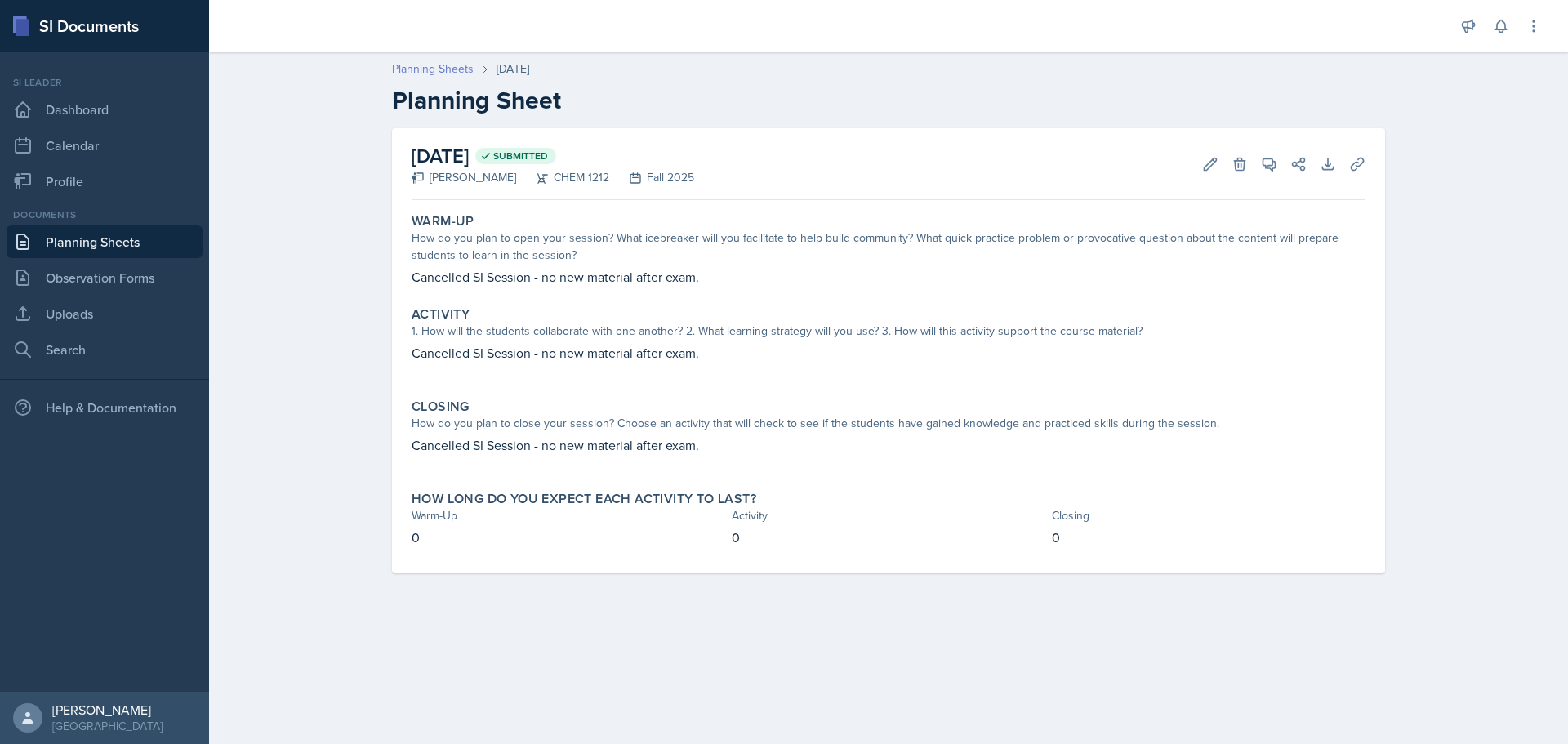
click at [447, 72] on link "Planning Sheets" at bounding box center [433, 69] width 82 height 17
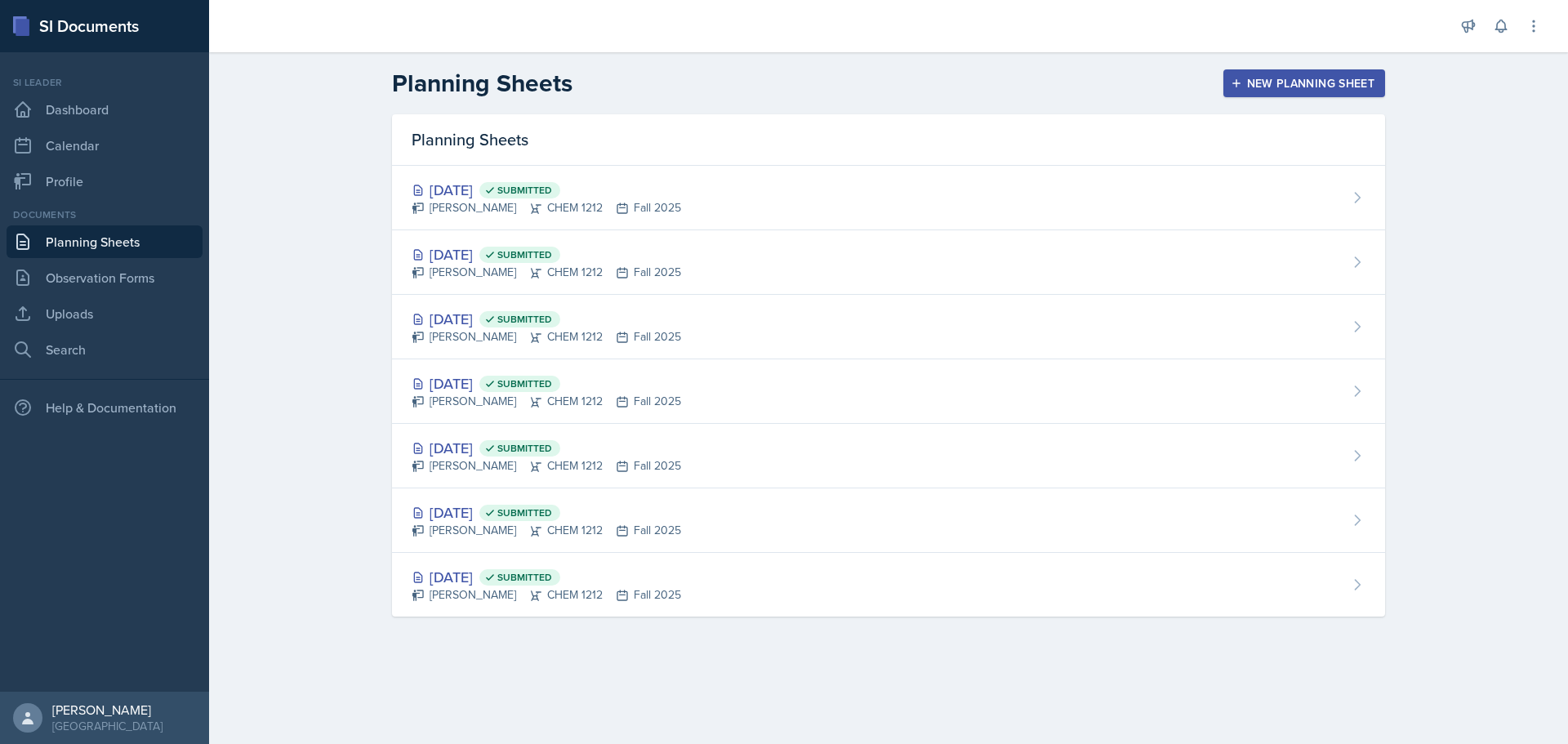
click at [1273, 85] on div "New Planning Sheet" at bounding box center [1304, 84] width 140 height 13
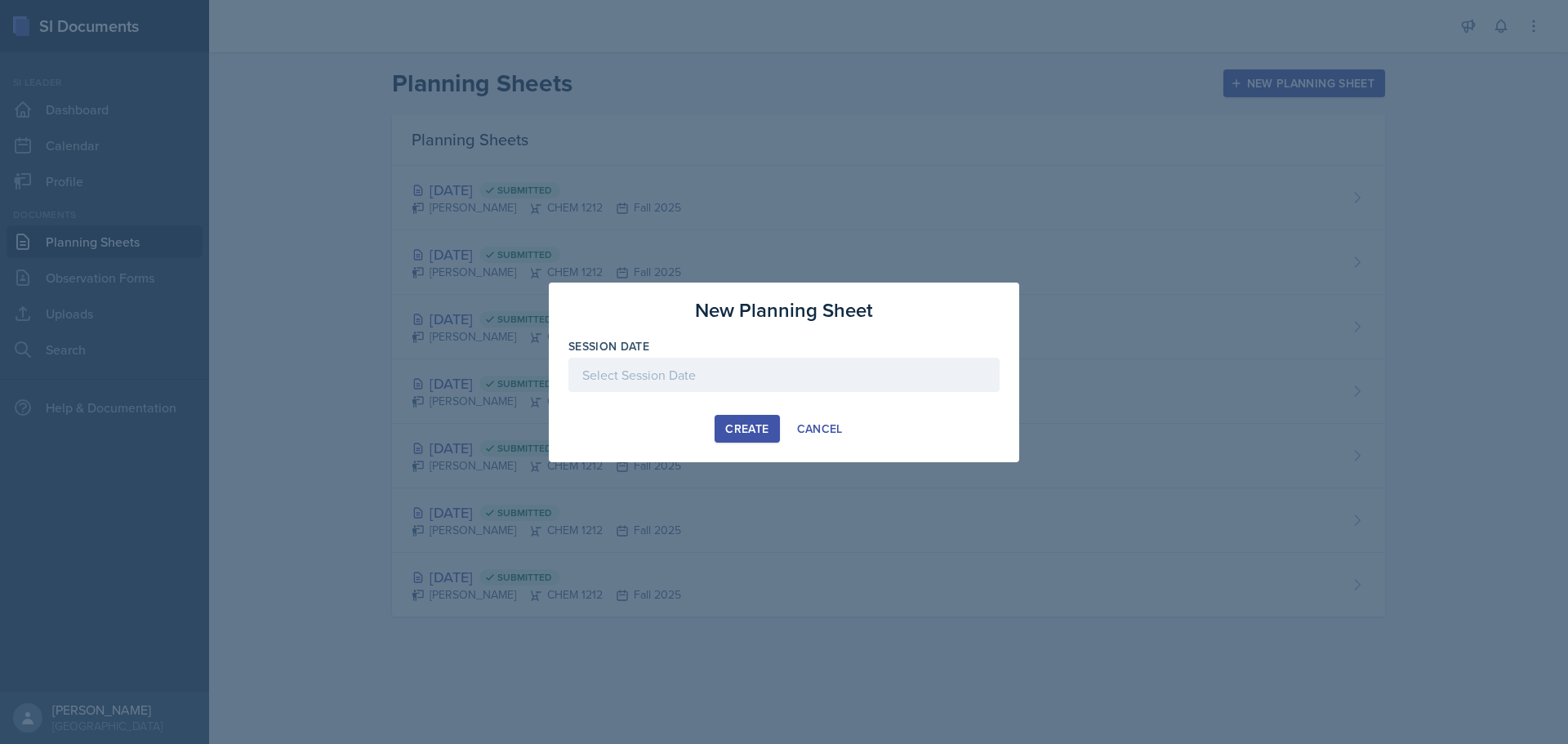
click at [728, 374] on div at bounding box center [784, 374] width 431 height 34
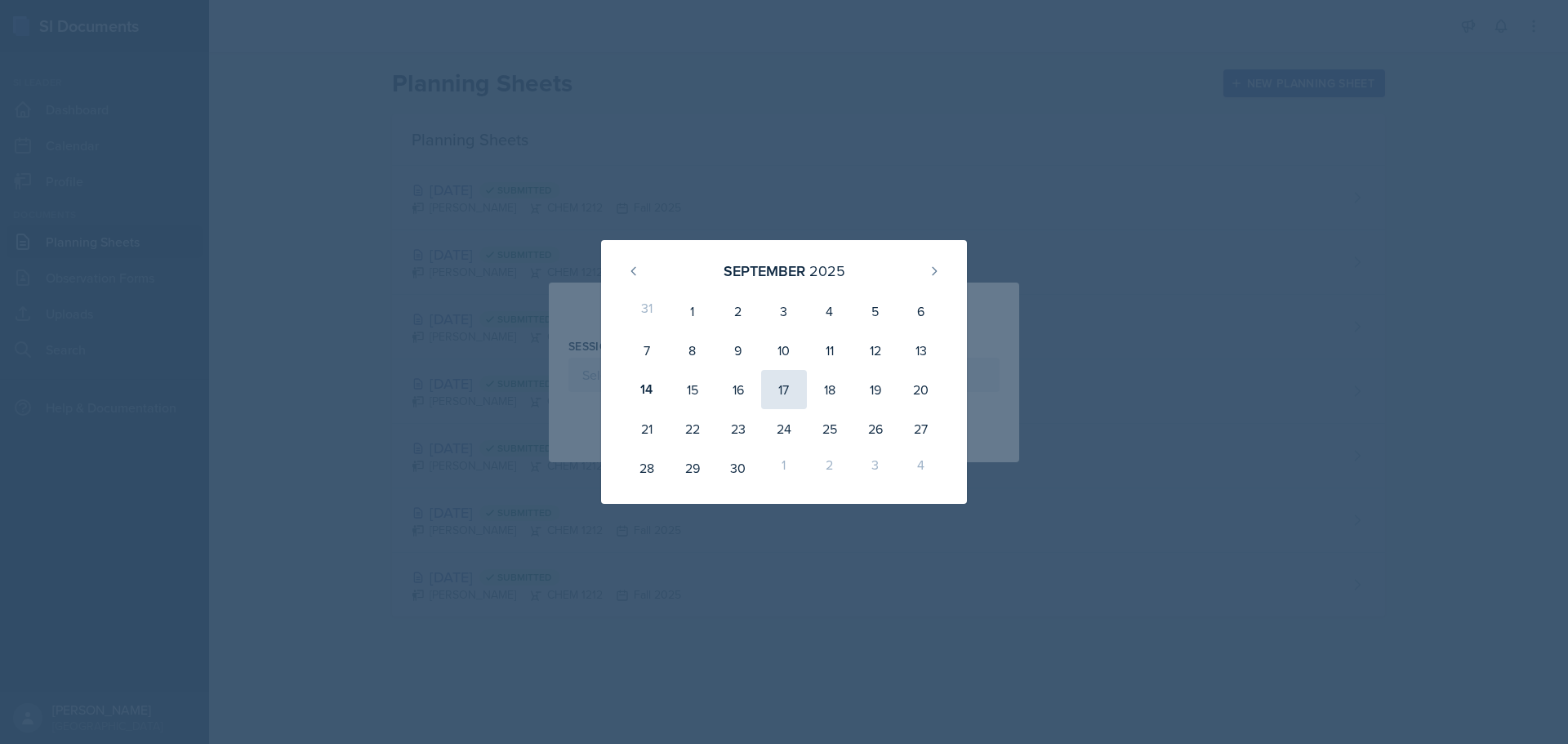
click at [789, 388] on div "17" at bounding box center [784, 389] width 46 height 39
type input "[DATE]"
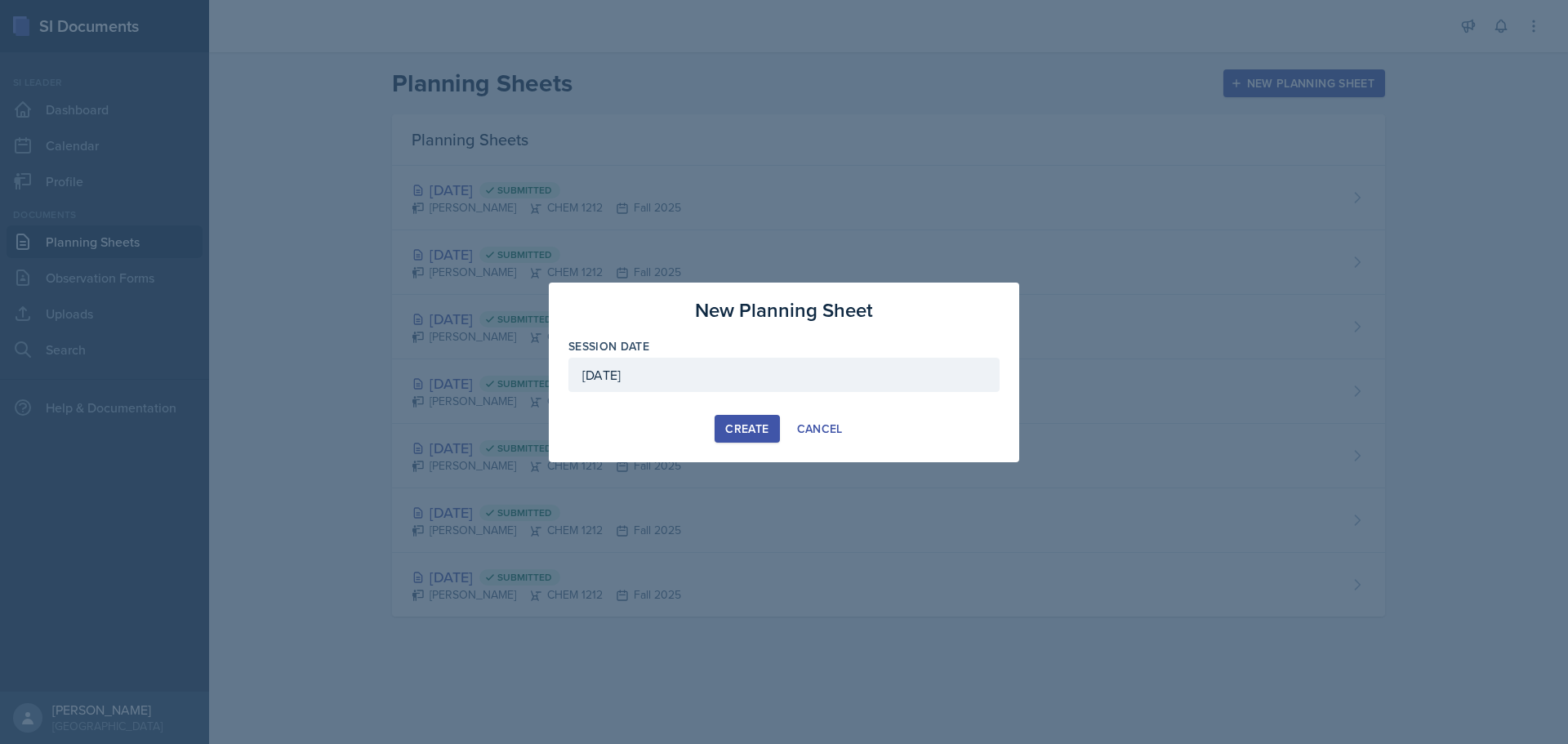
click at [764, 429] on div "Create" at bounding box center [747, 429] width 44 height 13
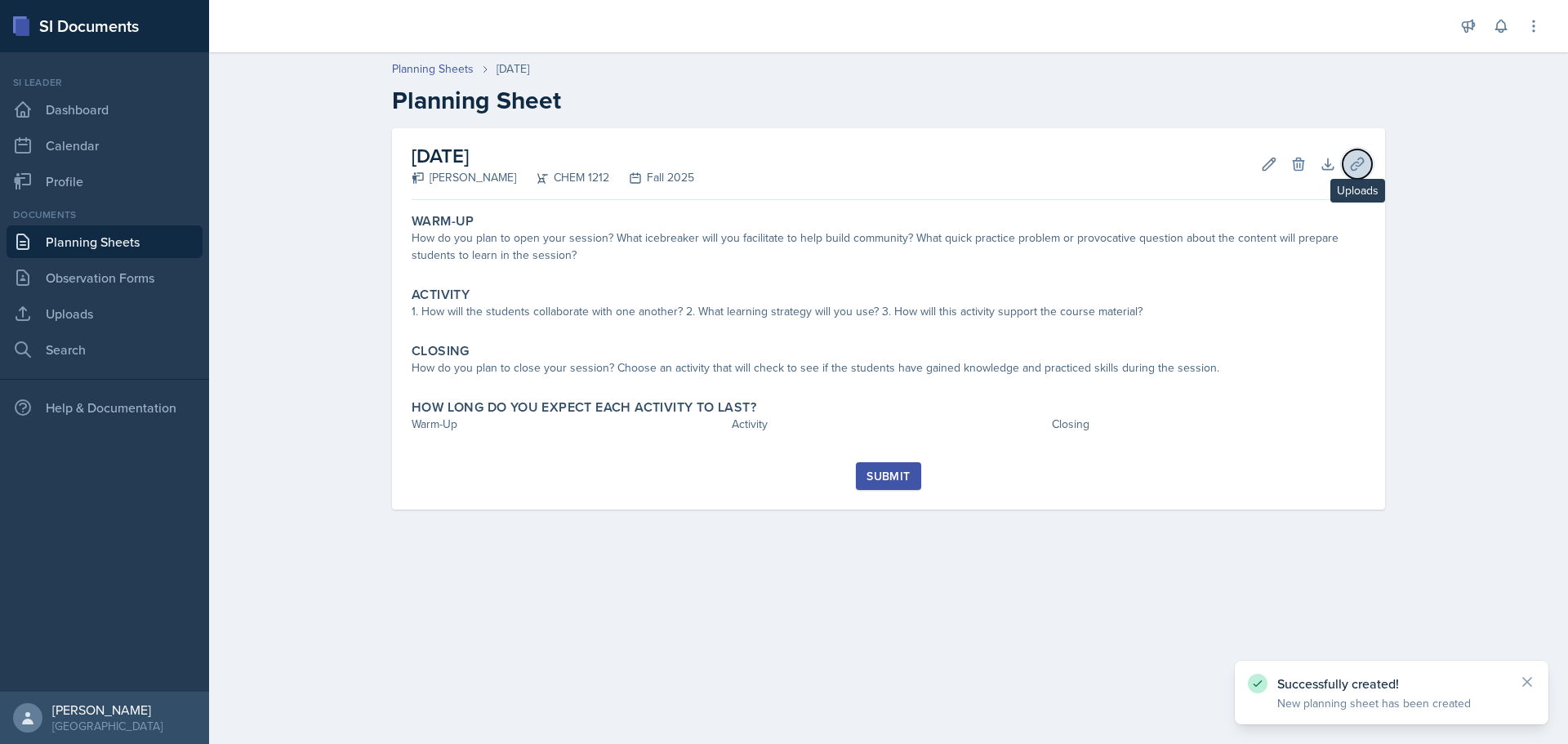
click at [1358, 162] on icon at bounding box center [1357, 163] width 12 height 12
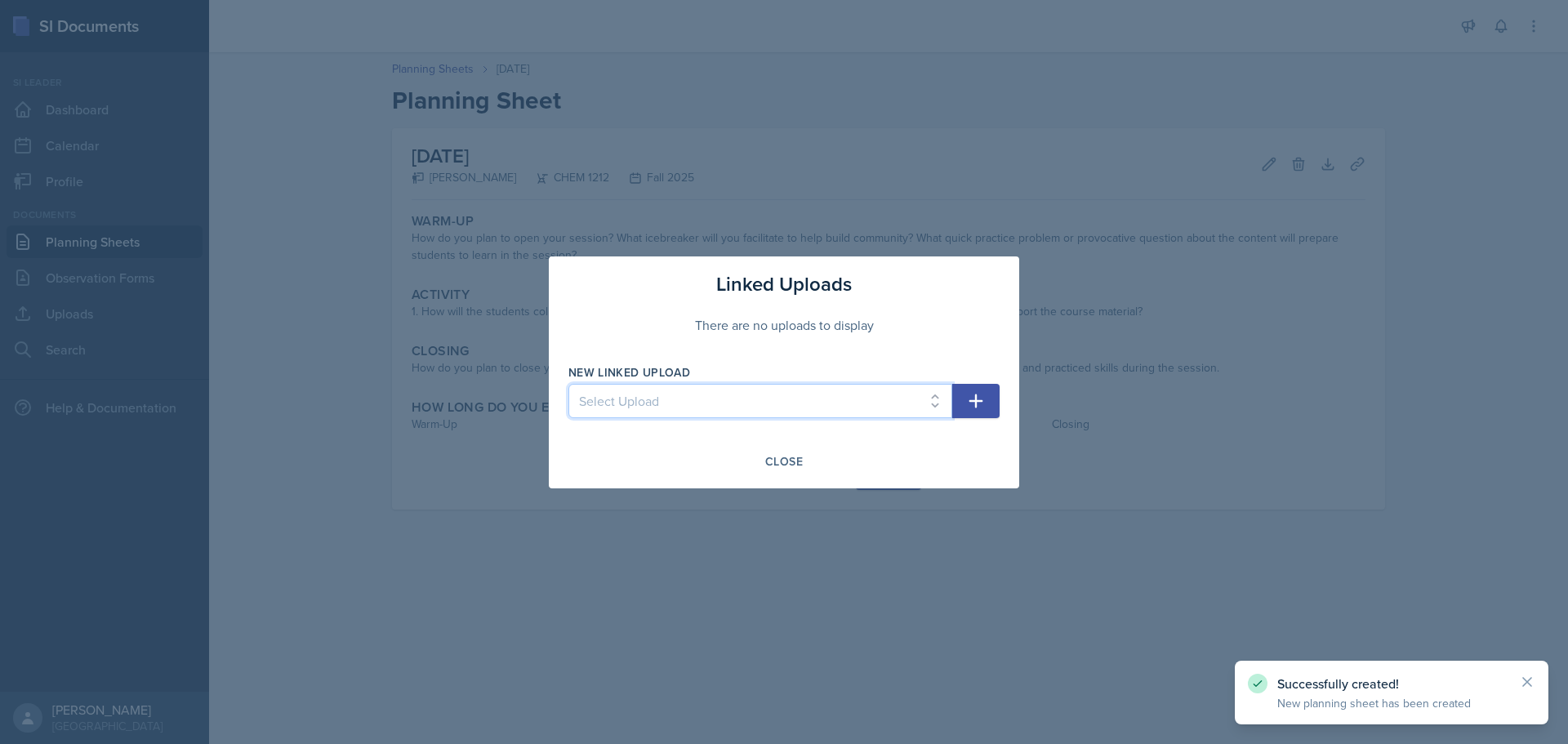
click at [747, 397] on select "Select Upload SI Session 1 Slides SI Session 1 Handouts SI Session 2 Slides SI …" at bounding box center [760, 400] width 384 height 34
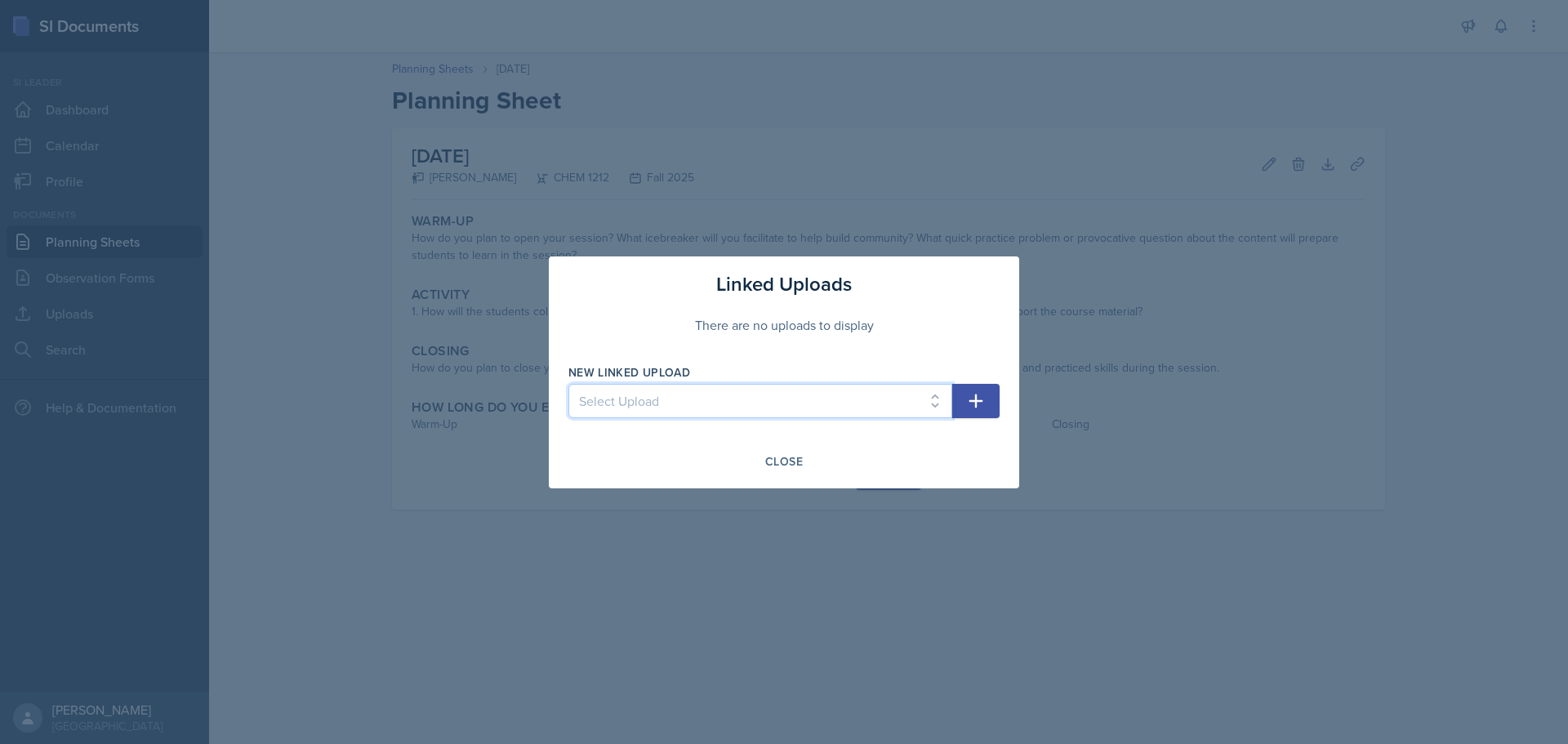
select select "df7615c9-a927-42ec-9664-ffec2e129bfa"
click at [568, 384] on select "Select Upload SI Session 1 Slides SI Session 1 Handouts SI Session 2 Slides SI …" at bounding box center [760, 400] width 384 height 34
click at [973, 399] on icon "button" at bounding box center [975, 400] width 20 height 20
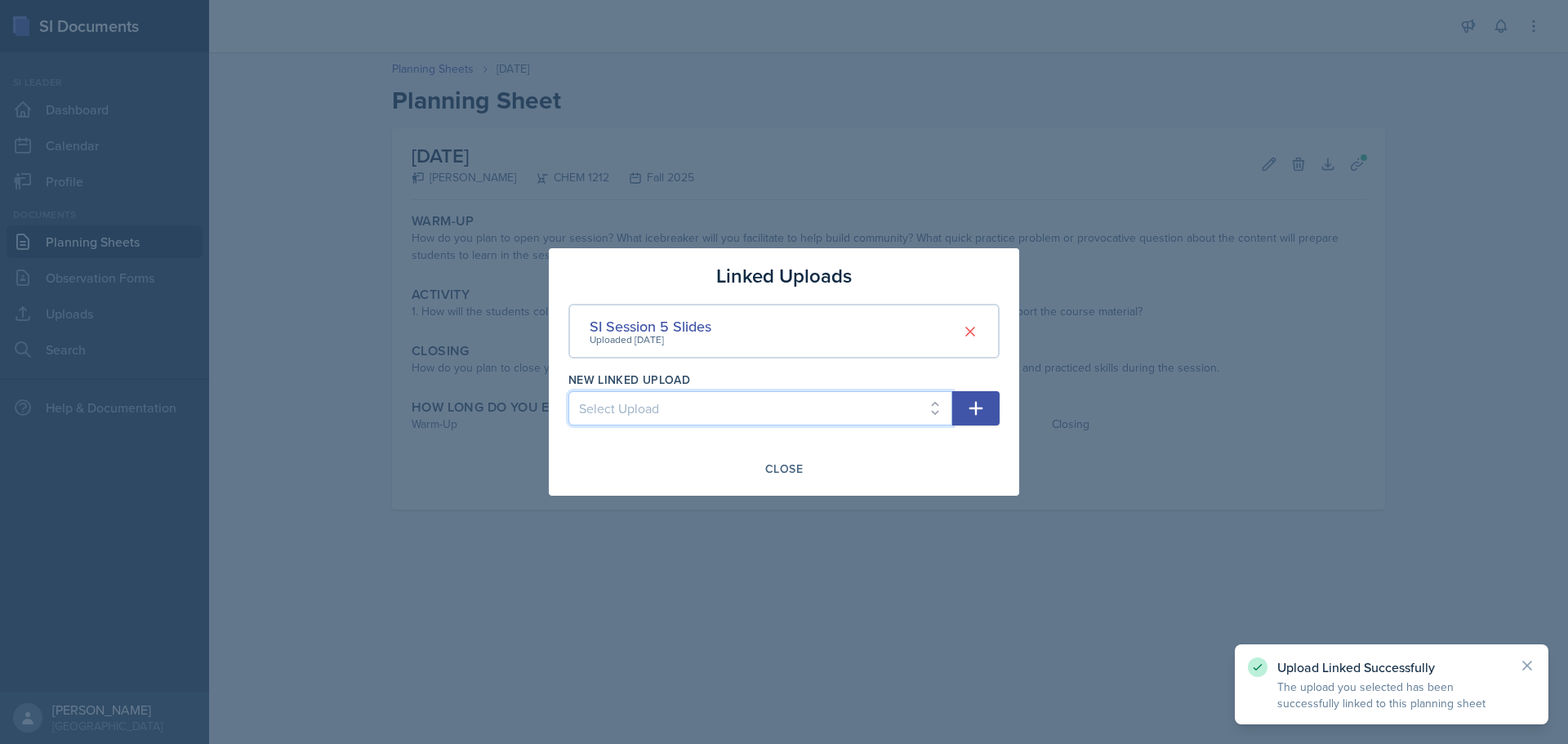
click at [821, 422] on select "Select Upload SI Session 1 Slides SI Session 1 Handouts SI Session 2 Slides SI …" at bounding box center [760, 408] width 384 height 34
select select "49d12ade-d09f-48e1-95d1-bfb94e40b990"
click at [568, 391] on select "Select Upload SI Session 1 Slides SI Session 1 Handouts SI Session 2 Slides SI …" at bounding box center [760, 408] width 384 height 34
click at [971, 404] on icon "button" at bounding box center [975, 408] width 20 height 20
select select
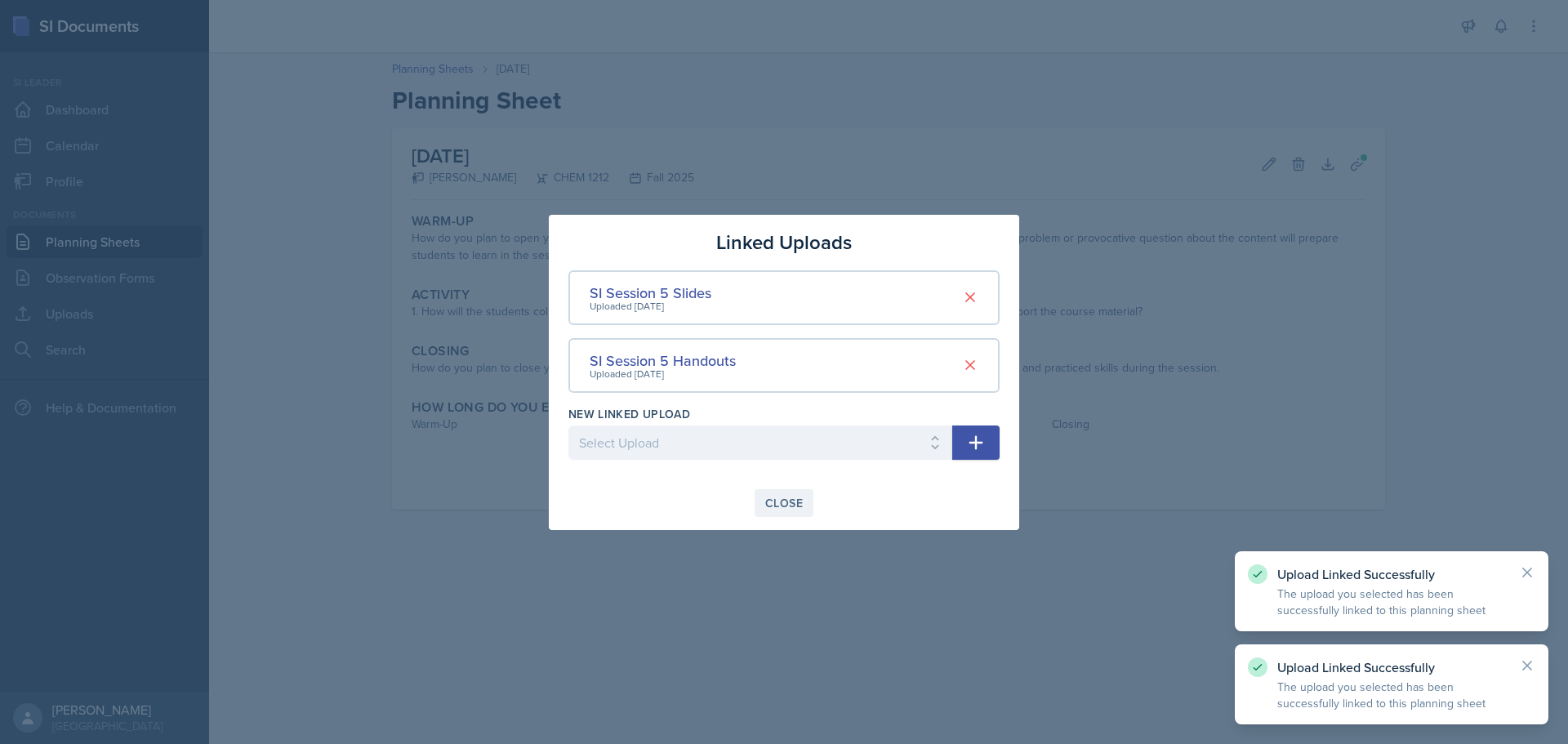
click at [786, 503] on div "Close" at bounding box center [784, 503] width 37 height 13
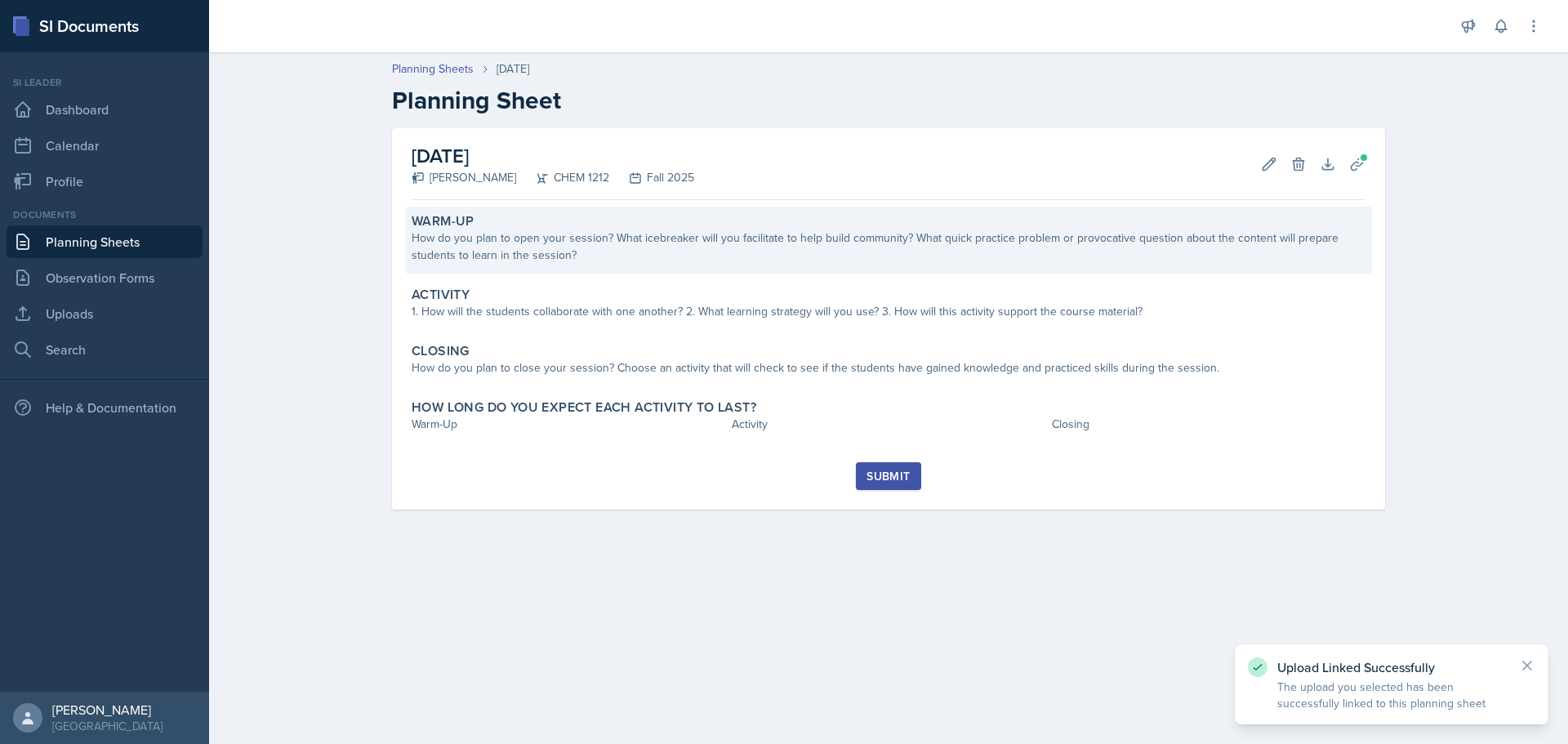
click at [622, 264] on div "Warm-Up How do you plan to open your session? What icebreaker will you facilita…" at bounding box center [888, 240] width 967 height 67
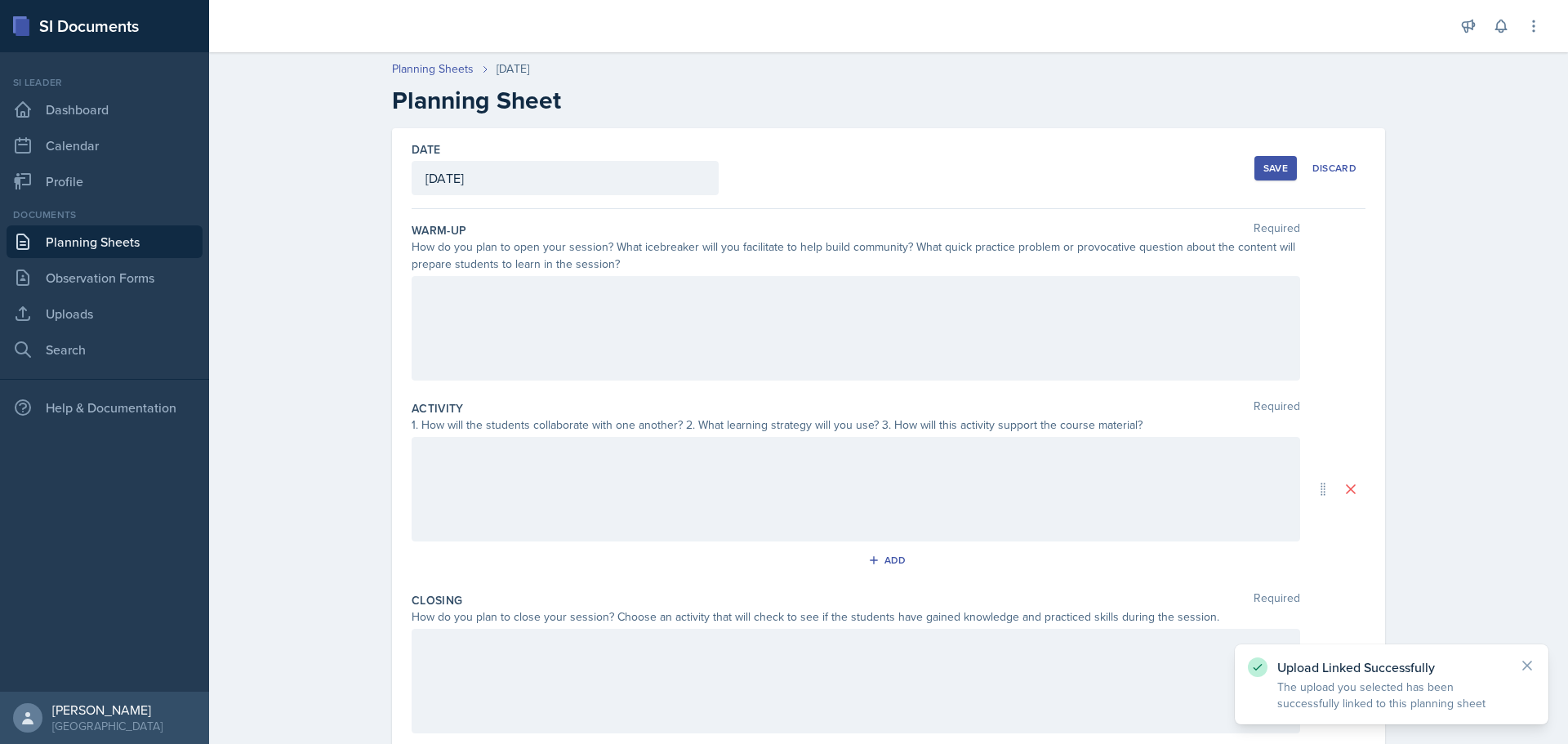
click at [612, 315] on div at bounding box center [856, 328] width 889 height 105
click at [634, 344] on div at bounding box center [856, 328] width 889 height 105
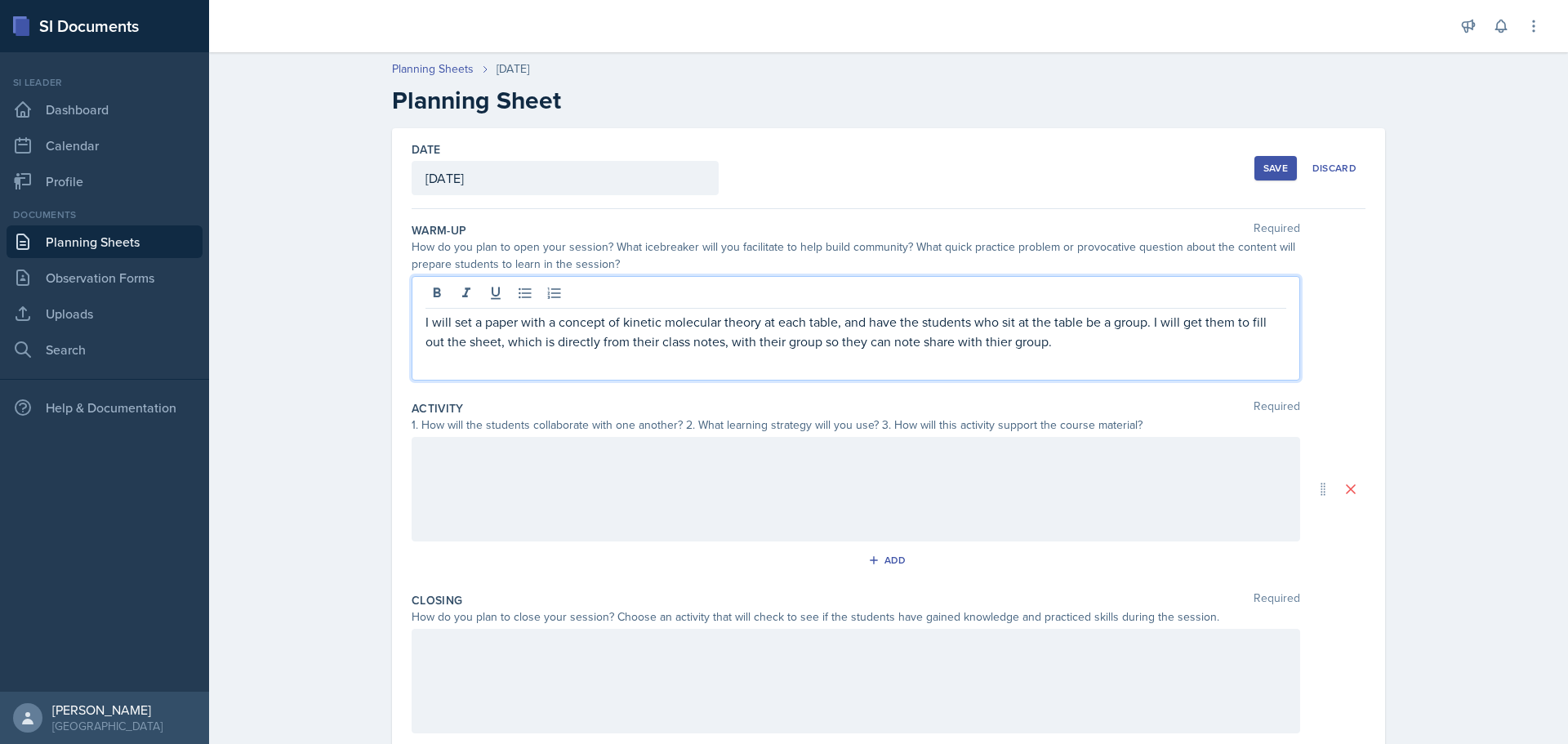
click at [977, 340] on p "I will set a paper with a concept of kinetic molecular theory at each table, an…" at bounding box center [856, 332] width 861 height 39
click at [1053, 344] on p "I will set a paper with a concept of kinetic molecular theory at each table, an…" at bounding box center [856, 332] width 861 height 39
drag, startPoint x: 631, startPoint y: 365, endPoint x: 700, endPoint y: 468, distance: 124.0
click at [632, 365] on p "I will set a paper with a concept of kinetic molecular theory at each table, an…" at bounding box center [856, 341] width 861 height 59
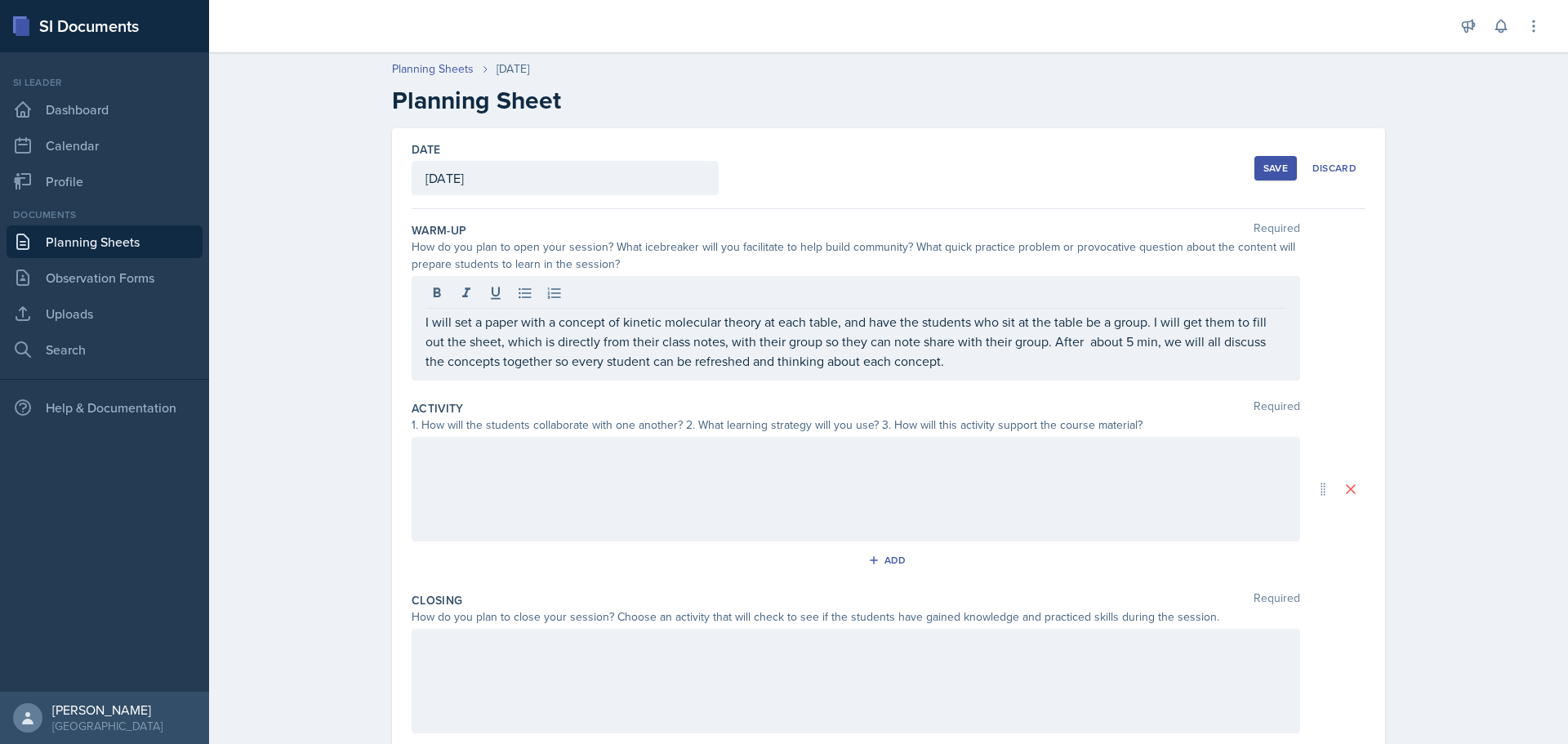
click at [700, 468] on div at bounding box center [856, 489] width 889 height 105
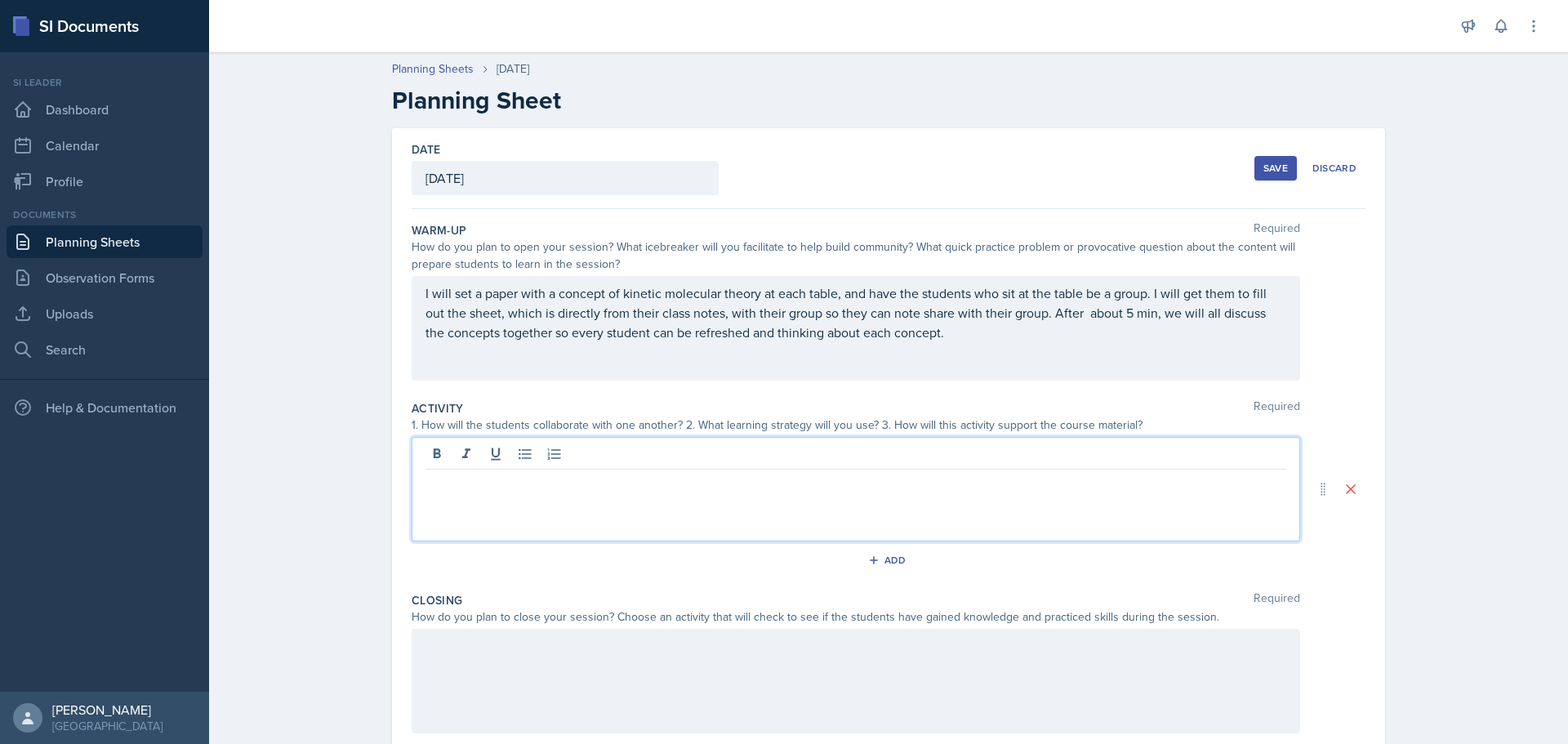
scroll to position [82, 0]
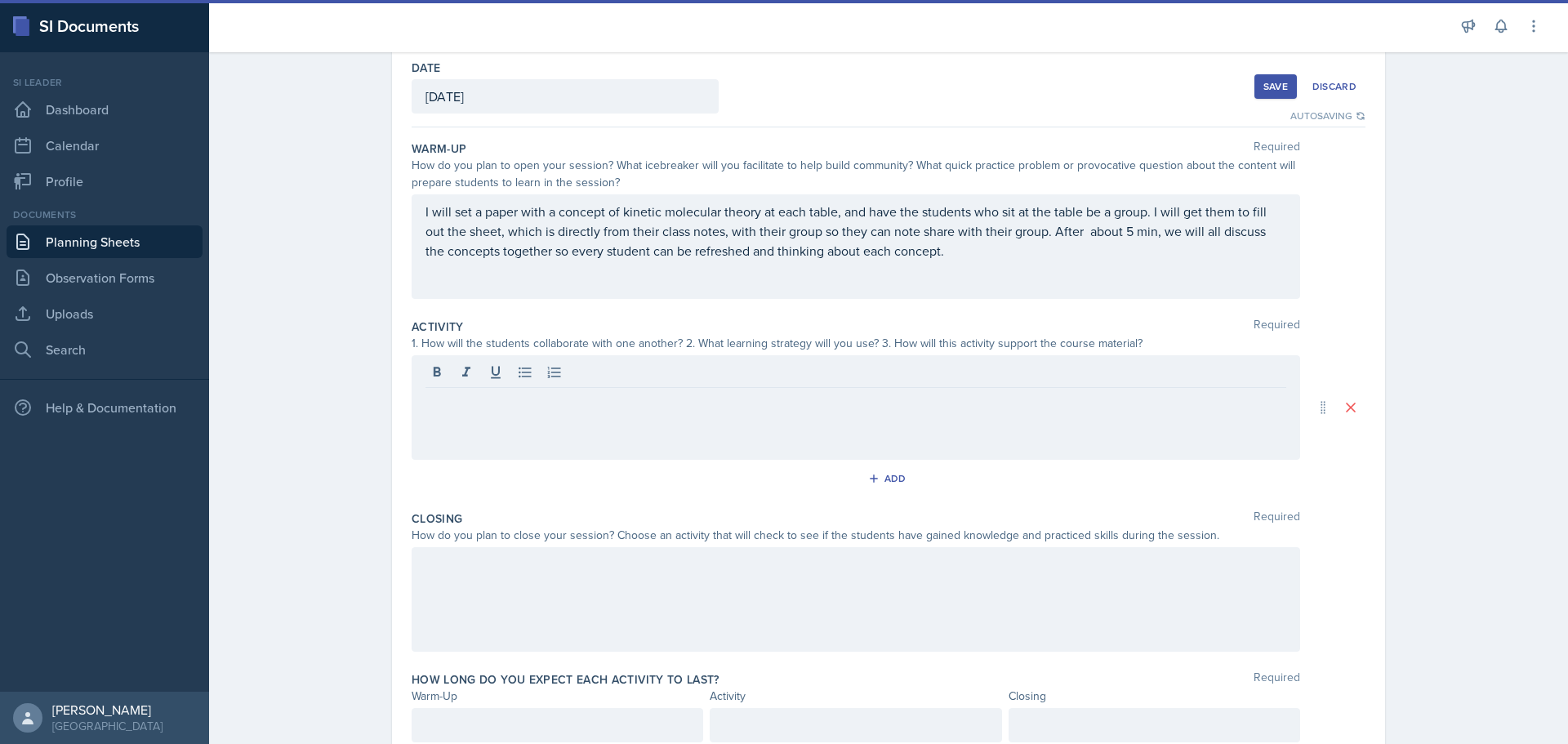
click at [713, 431] on div at bounding box center [856, 408] width 889 height 105
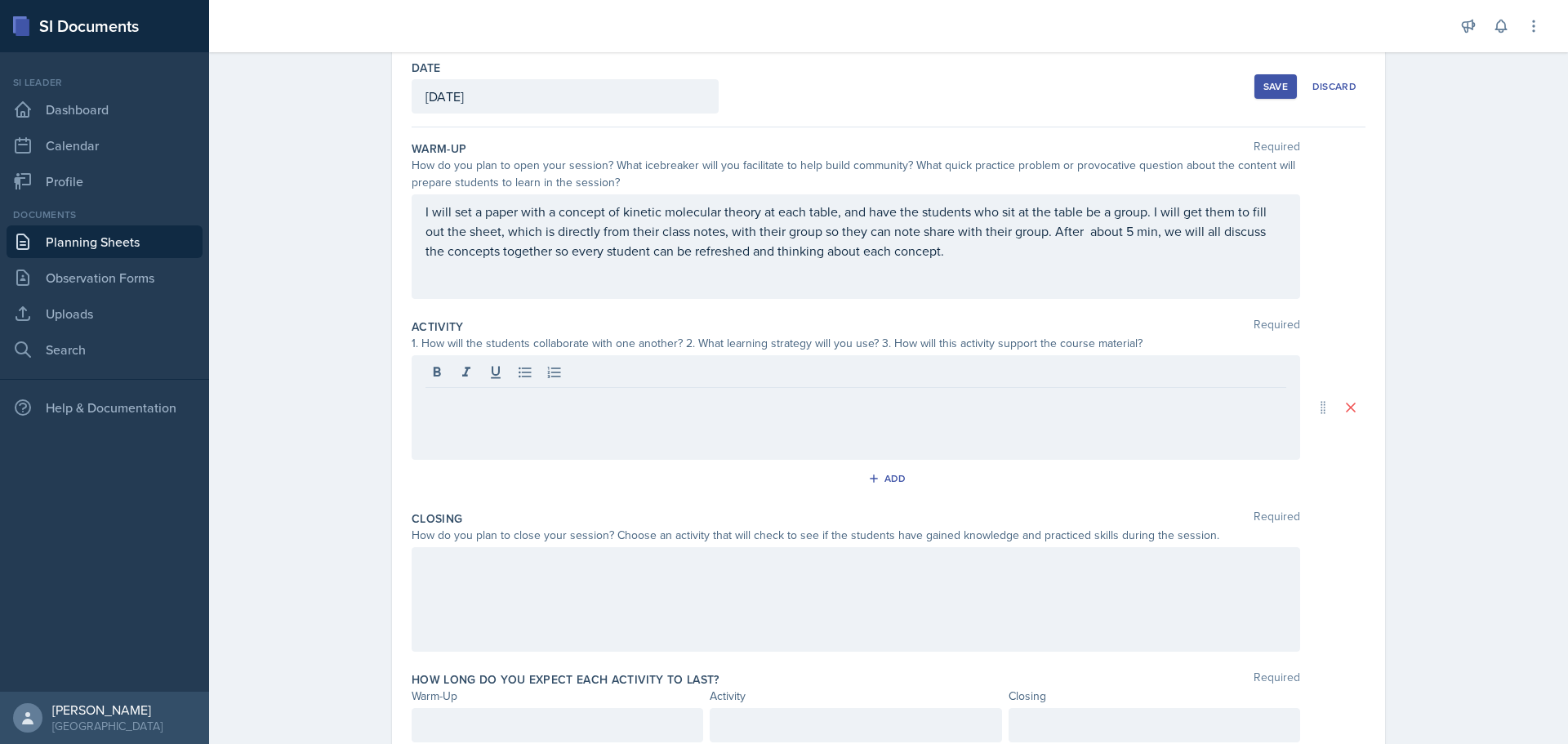
click at [695, 422] on div at bounding box center [856, 408] width 889 height 105
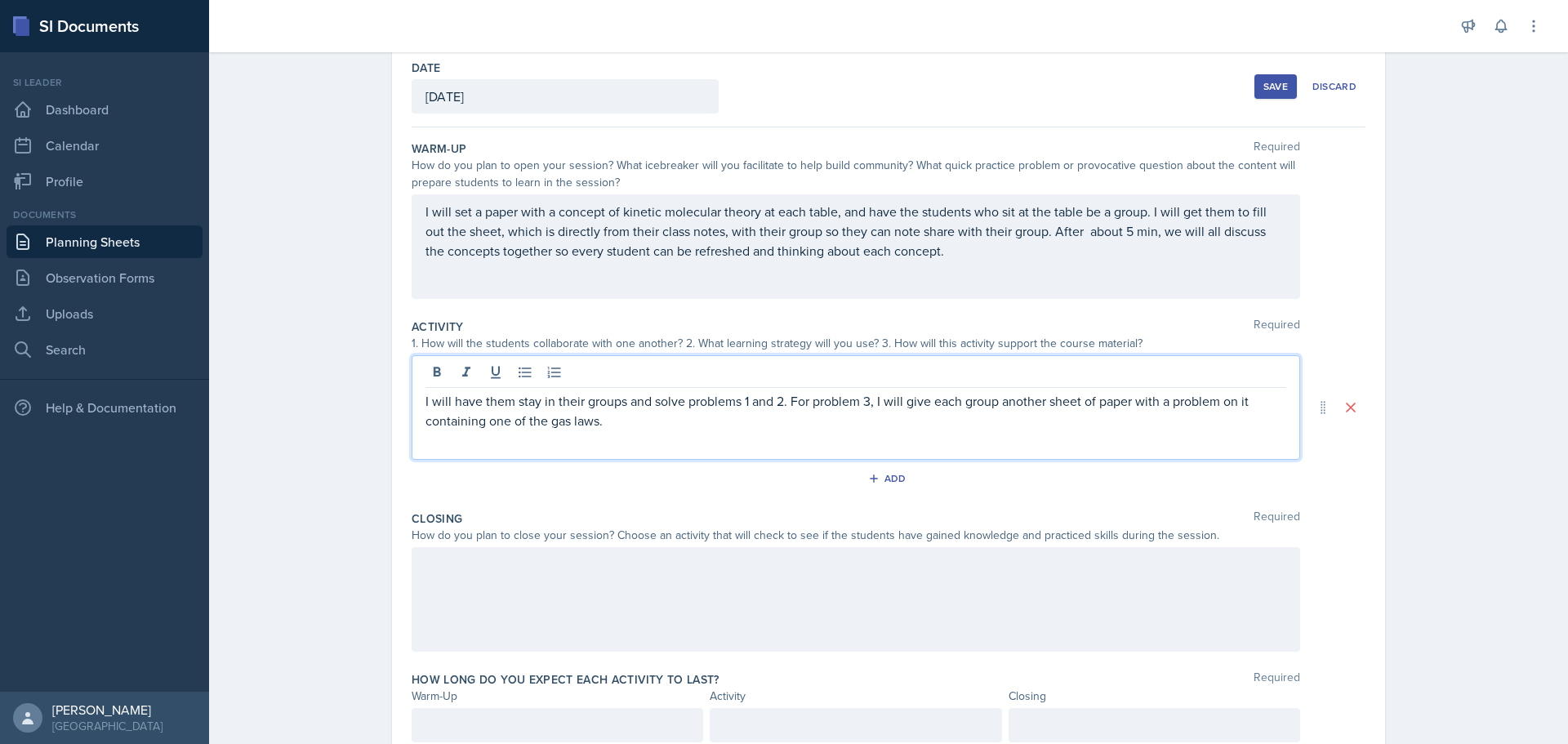
click at [464, 430] on div "I will have them stay in their groups and solve problems 1 and 2. For problem 3…" at bounding box center [856, 408] width 889 height 105
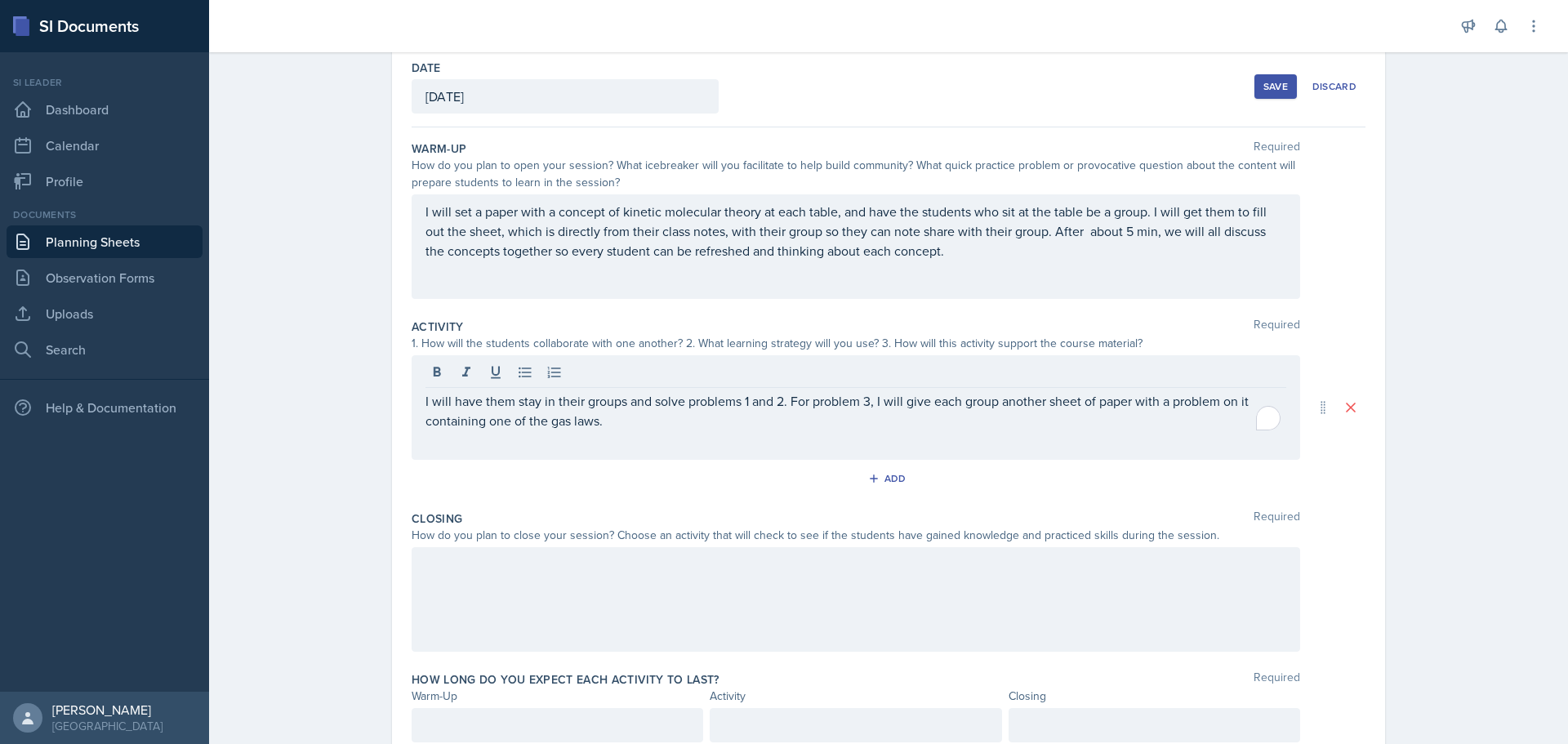
click at [464, 430] on div "I will have them stay in their groups and solve problems 1 and 2. For problem 3…" at bounding box center [856, 408] width 889 height 105
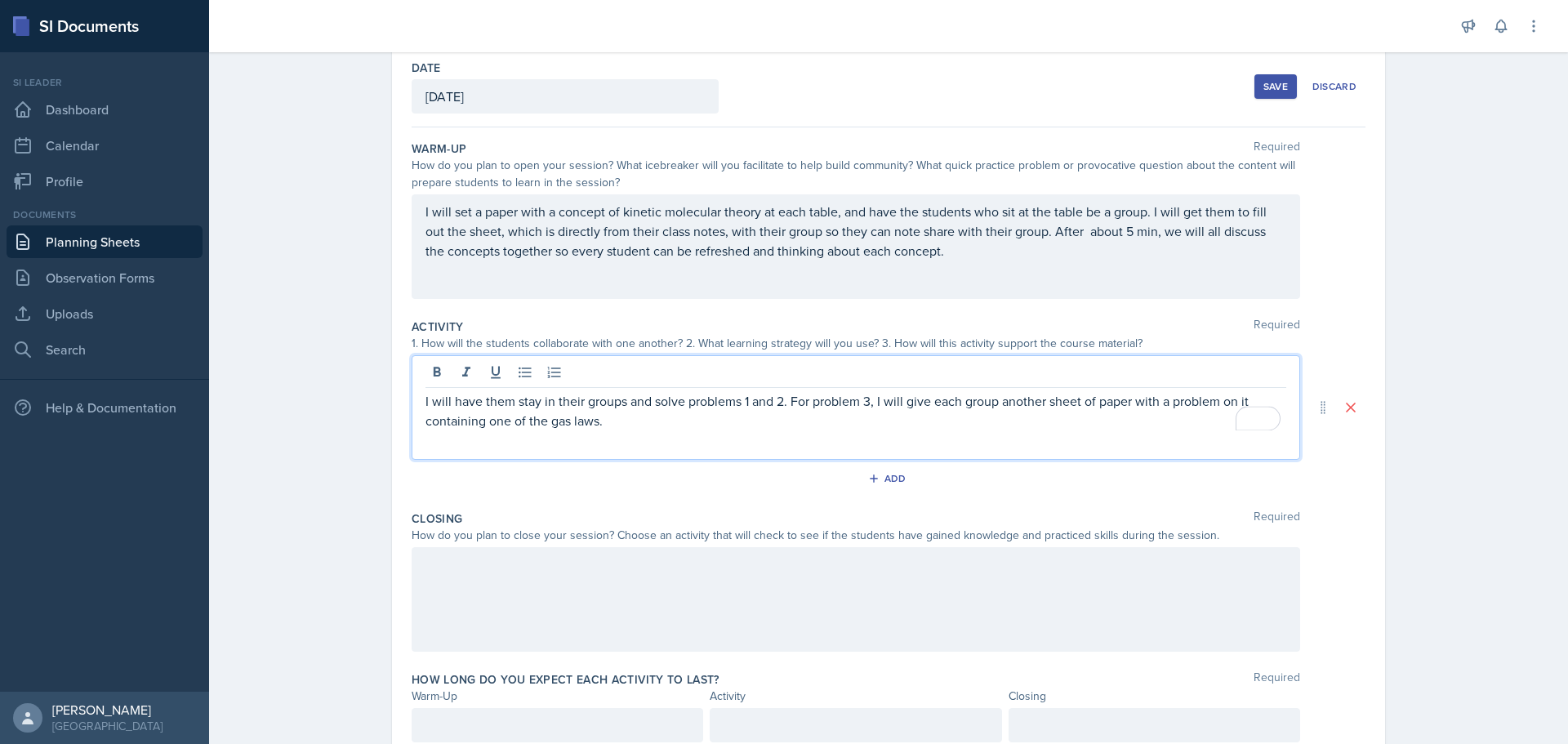
click at [453, 421] on p "I will have them stay in their groups and solve problems 1 and 2. For problem 3…" at bounding box center [856, 411] width 861 height 39
click at [624, 424] on p "I will have them stay in their groups and solve problems 1 and 2. For problem 3…" at bounding box center [856, 411] width 861 height 39
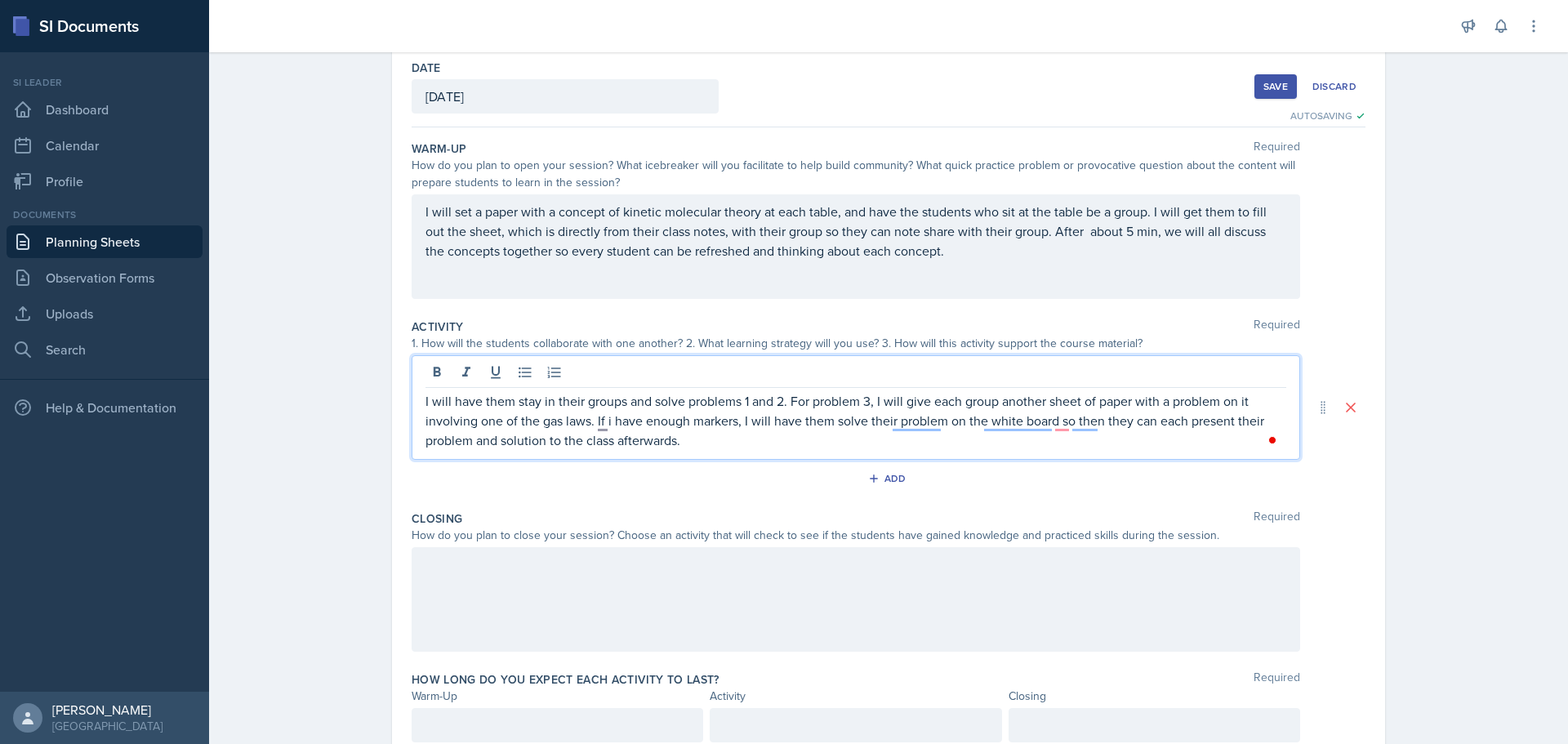
click at [425, 441] on p "I will have them stay in their groups and solve problems 1 and 2. For problem 3…" at bounding box center [856, 420] width 861 height 59
click at [726, 443] on p "I will have them stay in their groups and solve problems 1 and 2. For problem 3…" at bounding box center [856, 420] width 861 height 59
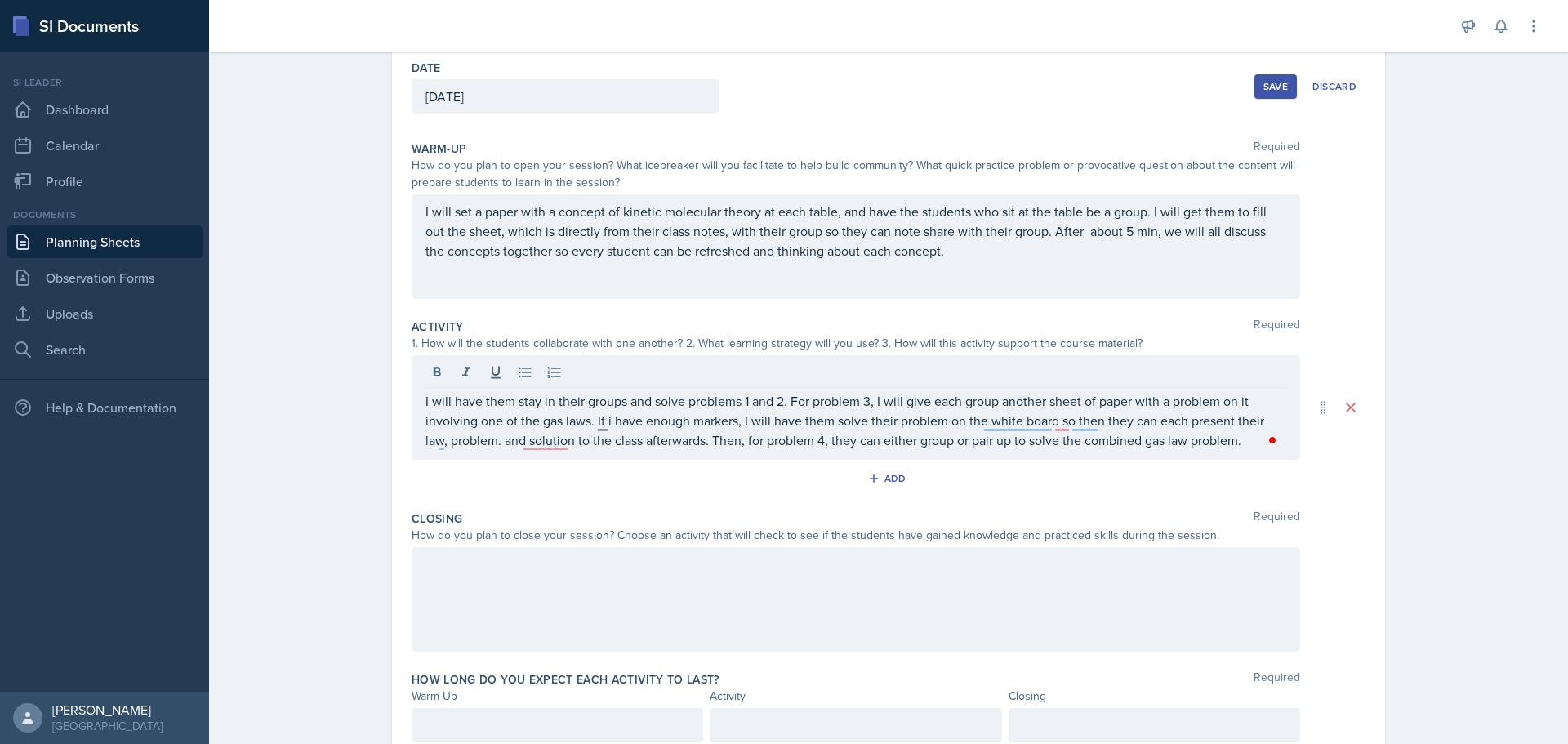
scroll to position [146, 0]
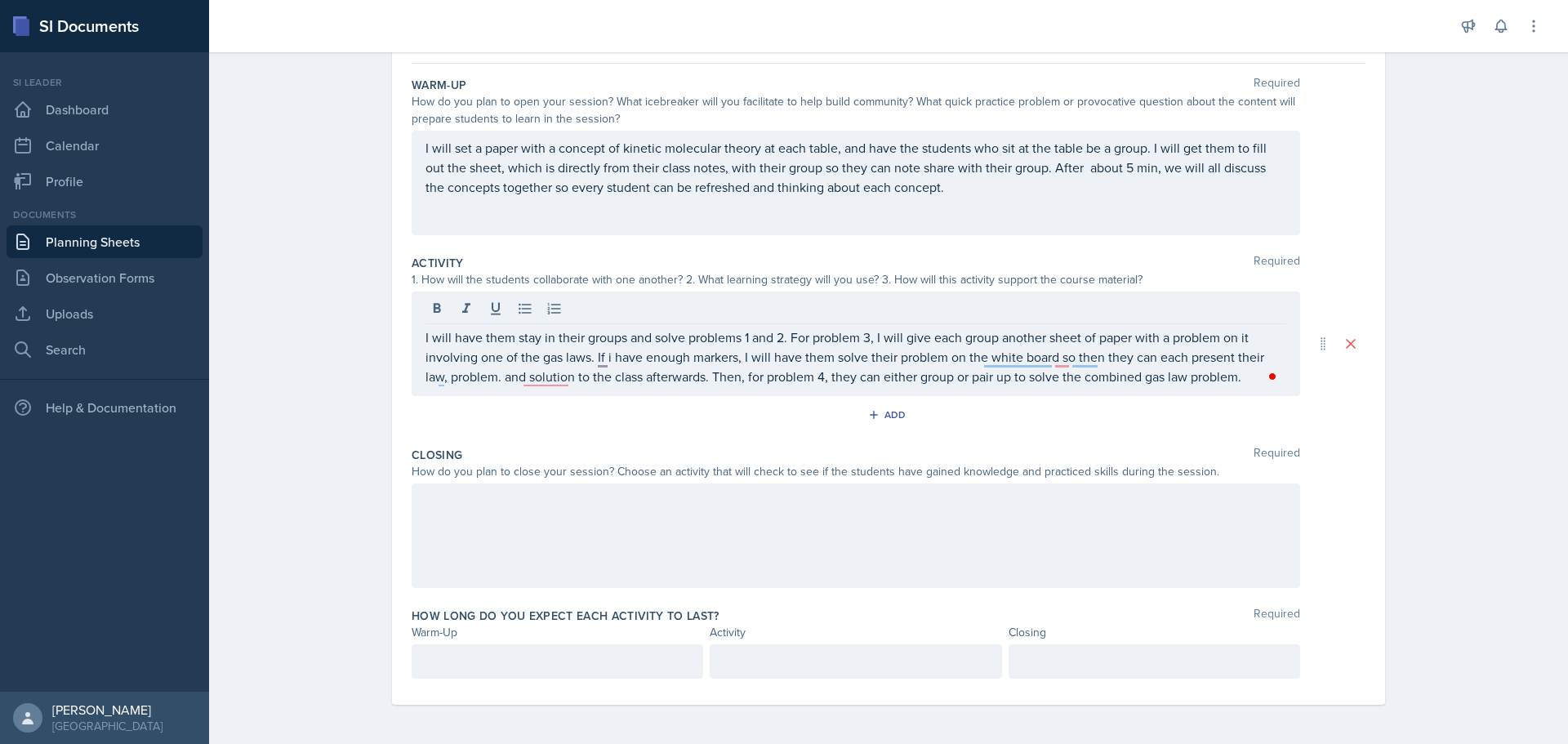
click at [1021, 524] on div at bounding box center [856, 536] width 889 height 105
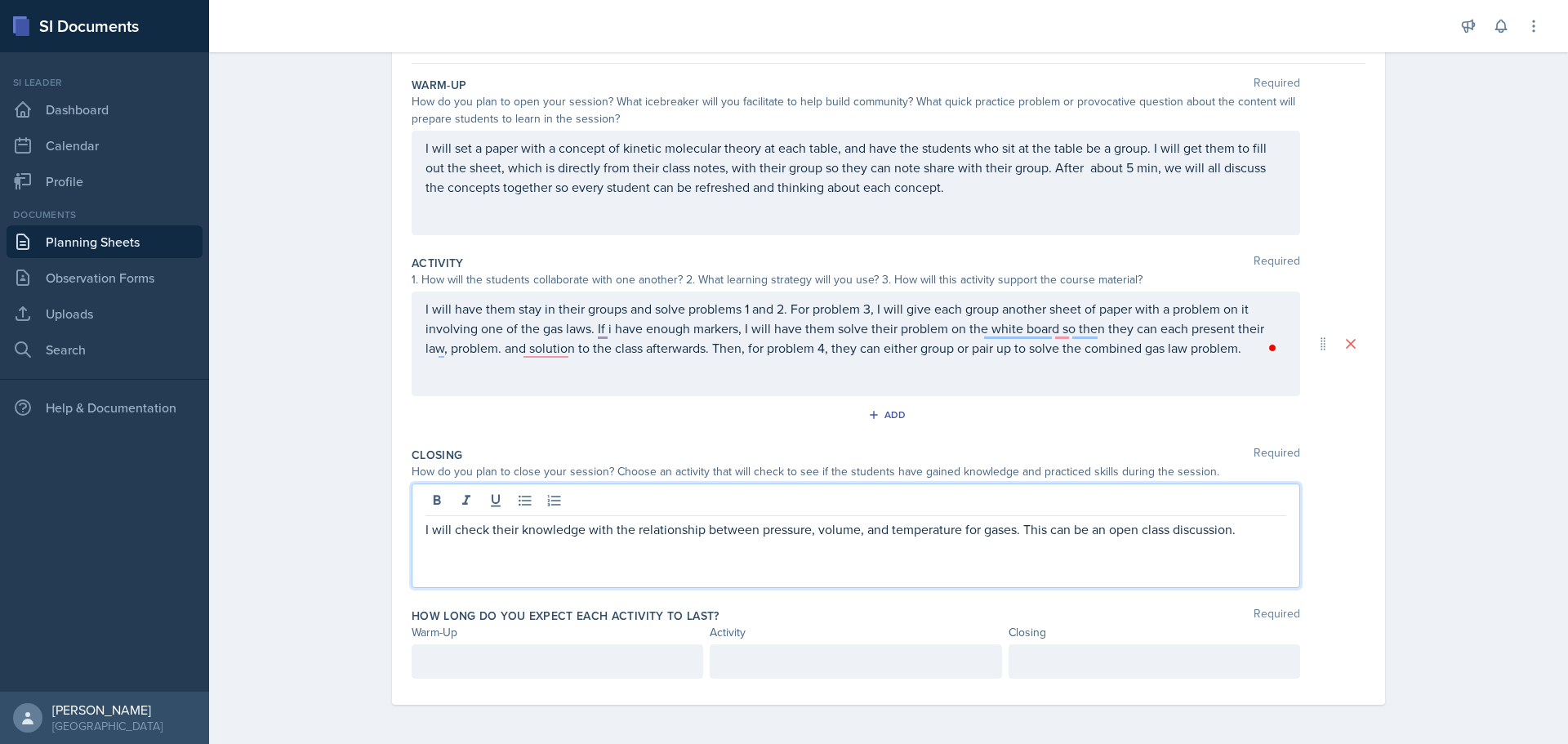
click at [1052, 529] on p "I will check their knowledge with the relationship between pressure, volume, an…" at bounding box center [856, 529] width 861 height 20
click at [1263, 529] on p "I will check their knowledge with the relationship between pressure, volume, an…" at bounding box center [856, 529] width 861 height 20
click at [576, 674] on div at bounding box center [557, 661] width 292 height 34
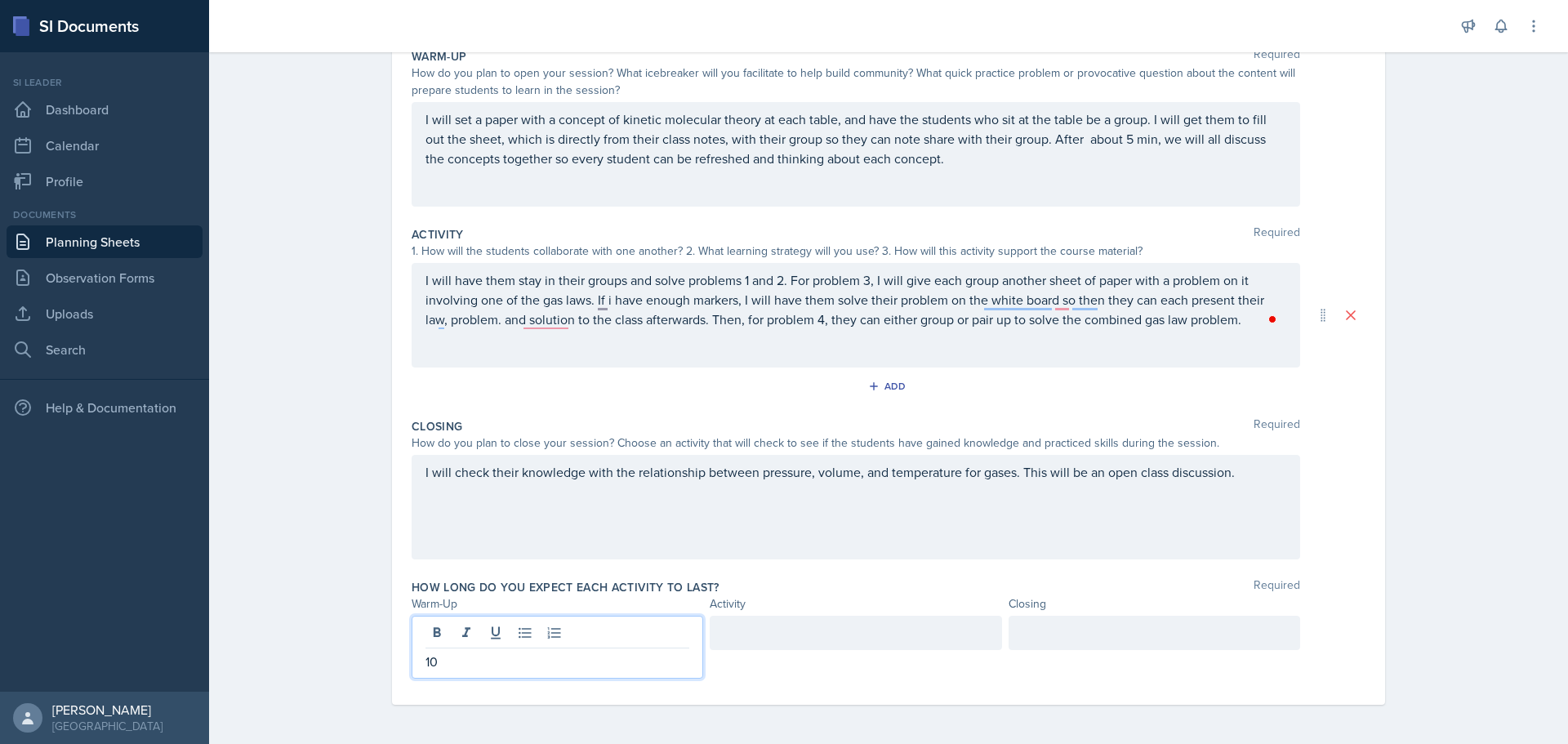
click at [1117, 640] on div at bounding box center [1155, 633] width 292 height 34
click at [868, 620] on div at bounding box center [856, 633] width 292 height 34
click at [960, 577] on div "How long do you expect each activity to last? Required Warm-Up Activity Closing…" at bounding box center [888, 632] width 954 height 119
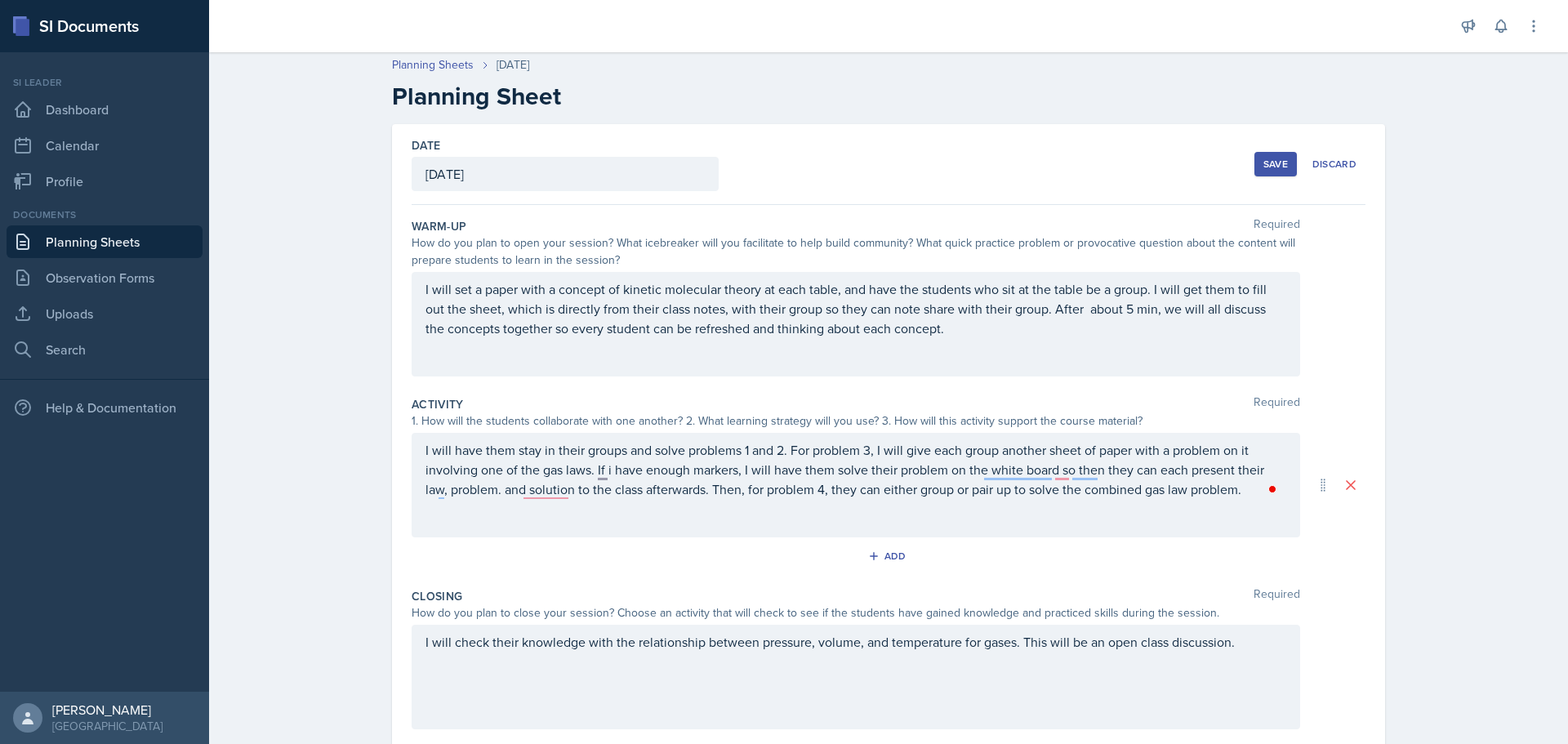
scroll to position [0, 0]
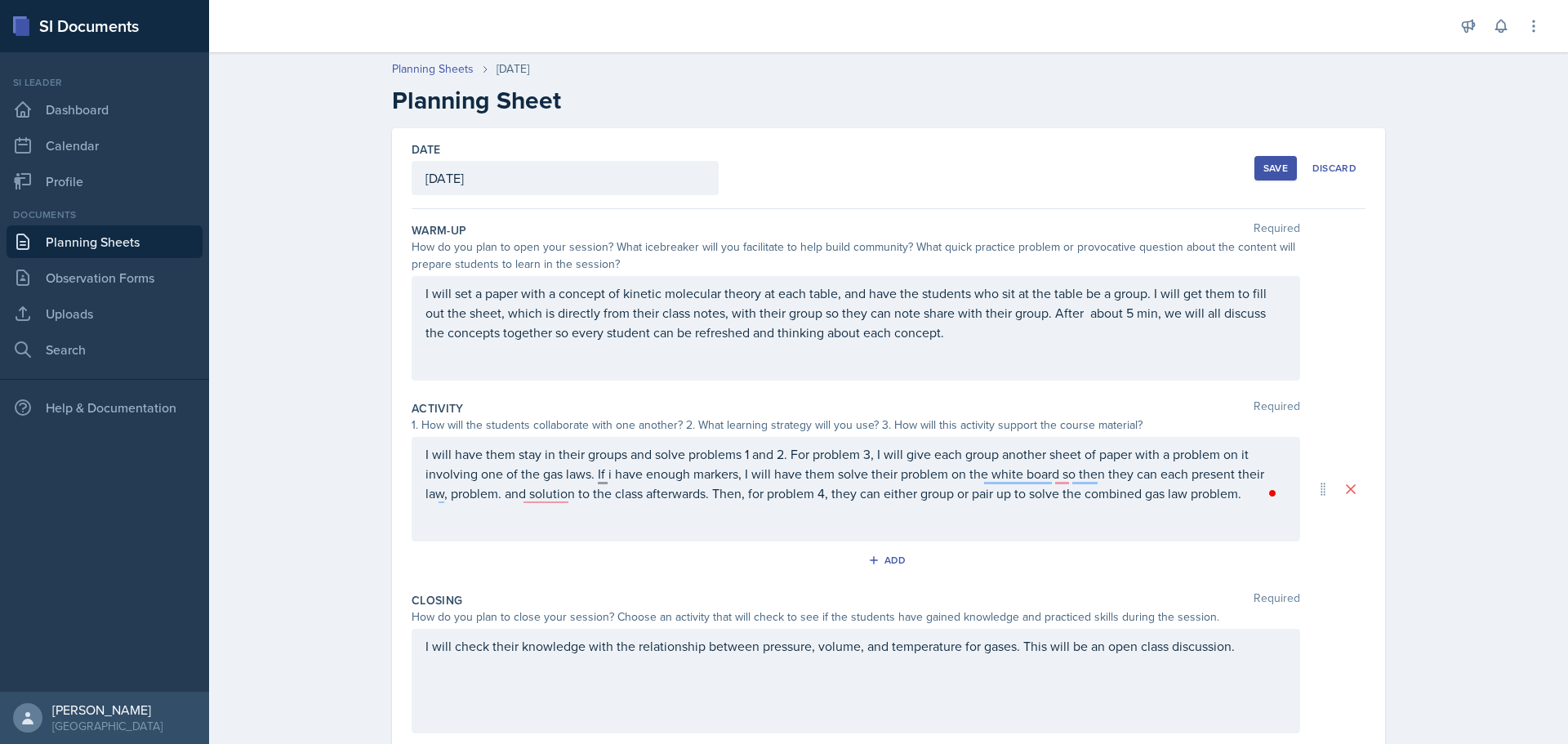
click at [1266, 168] on div "Save" at bounding box center [1275, 168] width 24 height 13
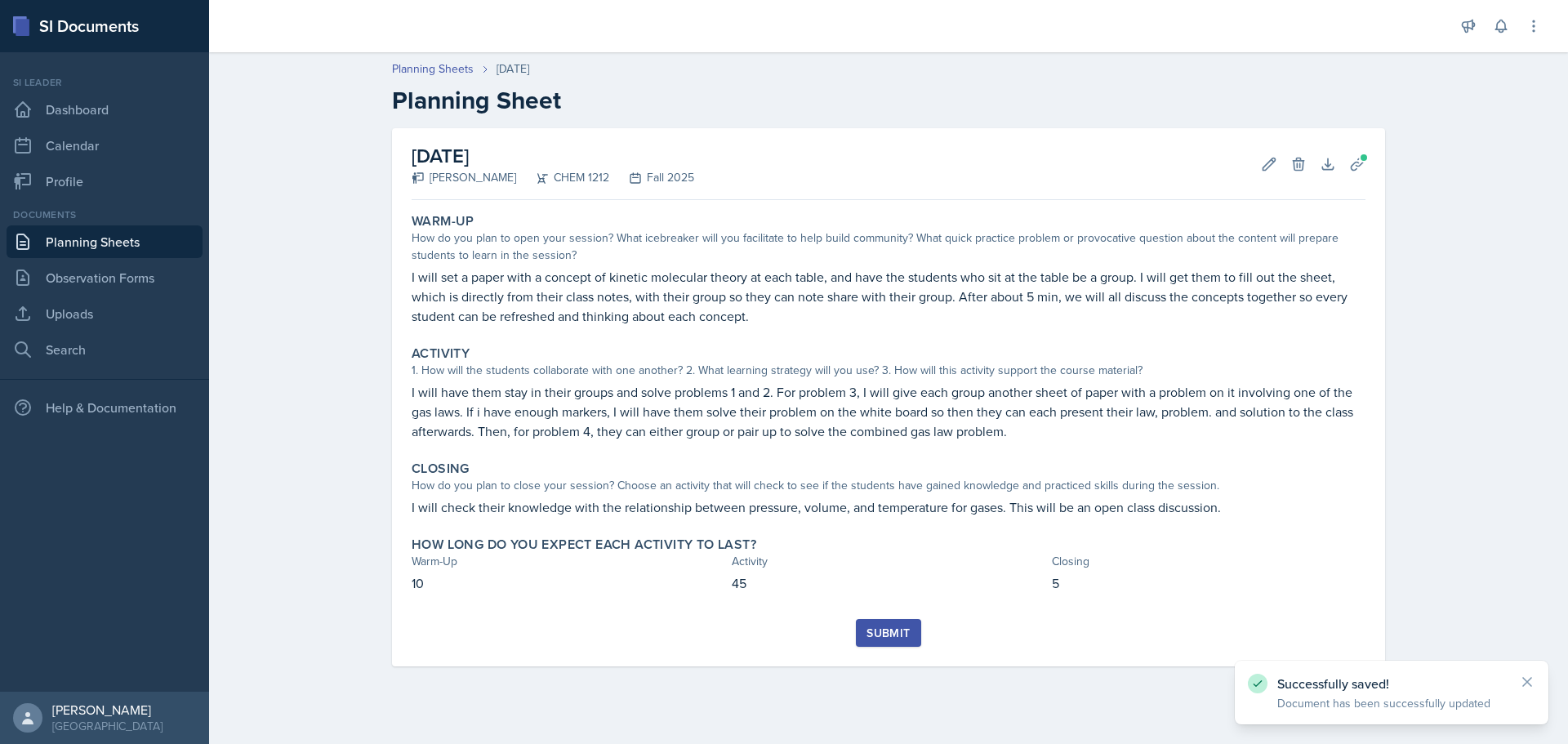
click at [893, 631] on div "Submit" at bounding box center [888, 633] width 44 height 13
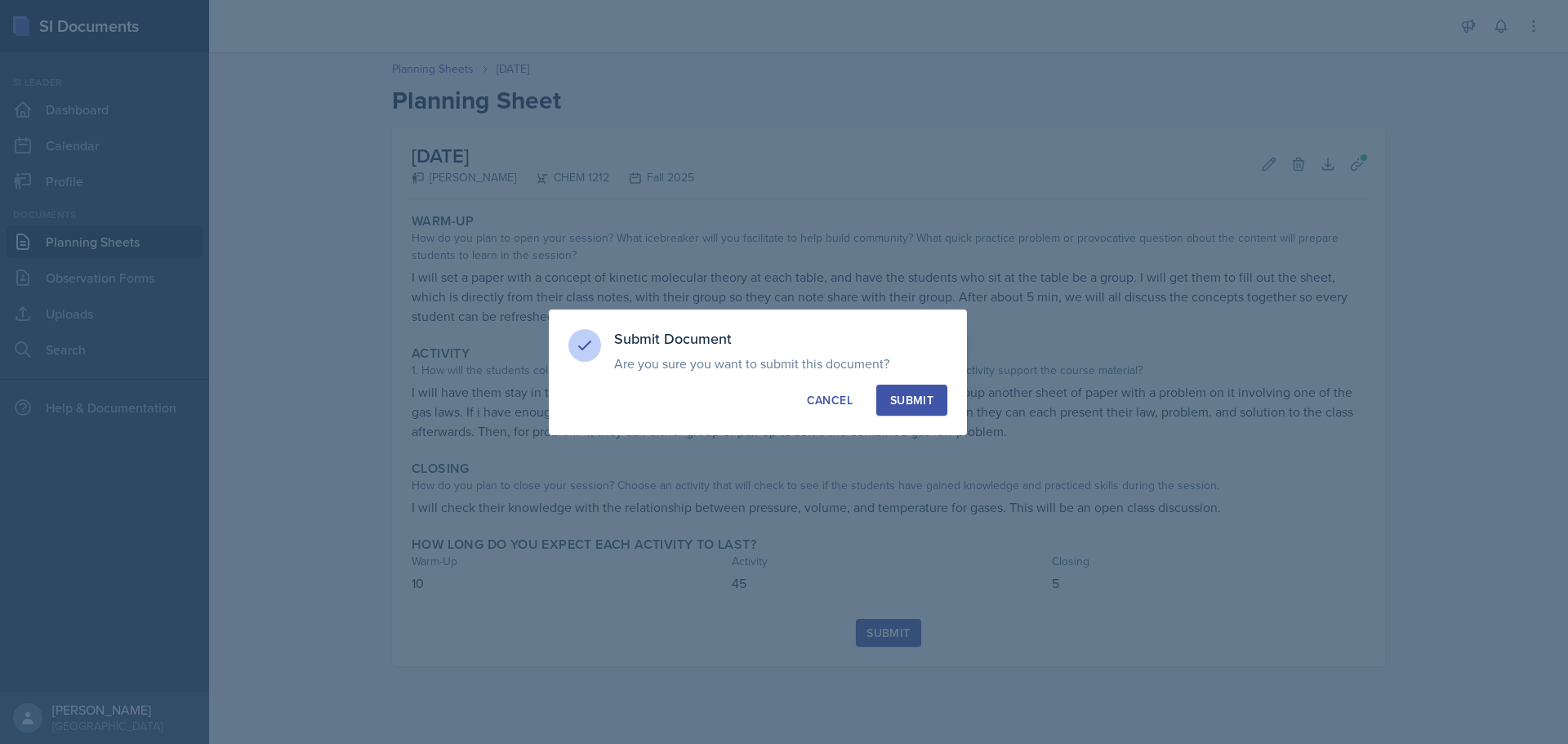
click at [931, 389] on button "Submit" at bounding box center [912, 399] width 72 height 31
